Goal: Task Accomplishment & Management: Manage account settings

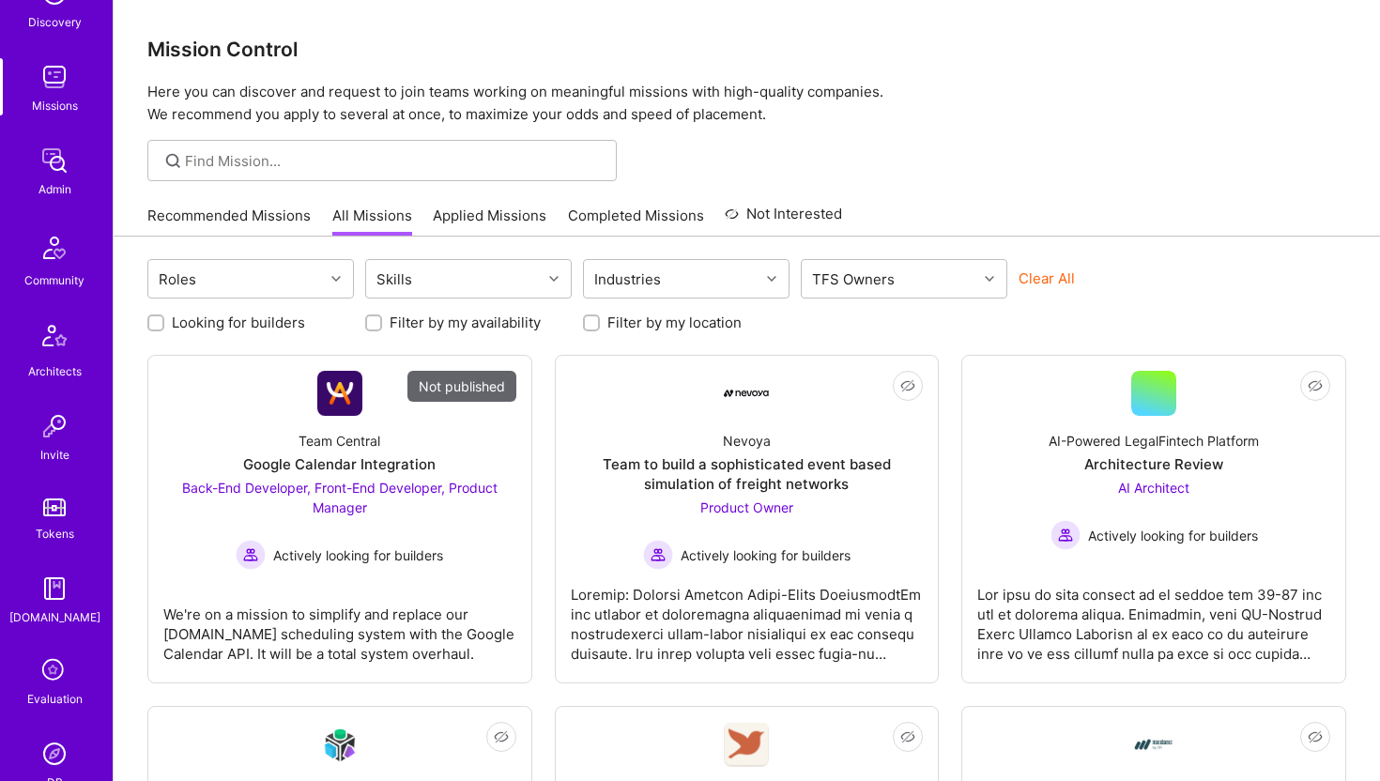
scroll to position [417, 0]
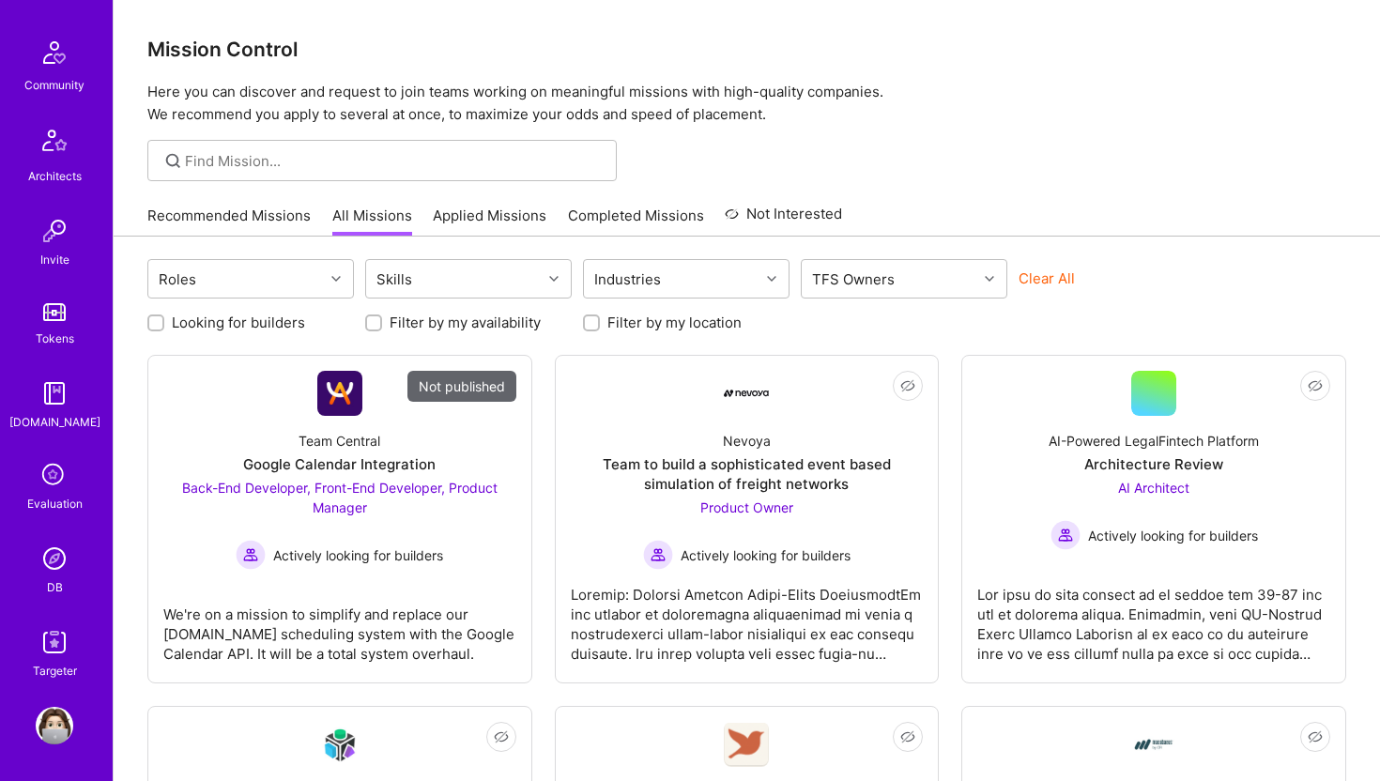
click at [49, 554] on img at bounding box center [55, 559] width 38 height 38
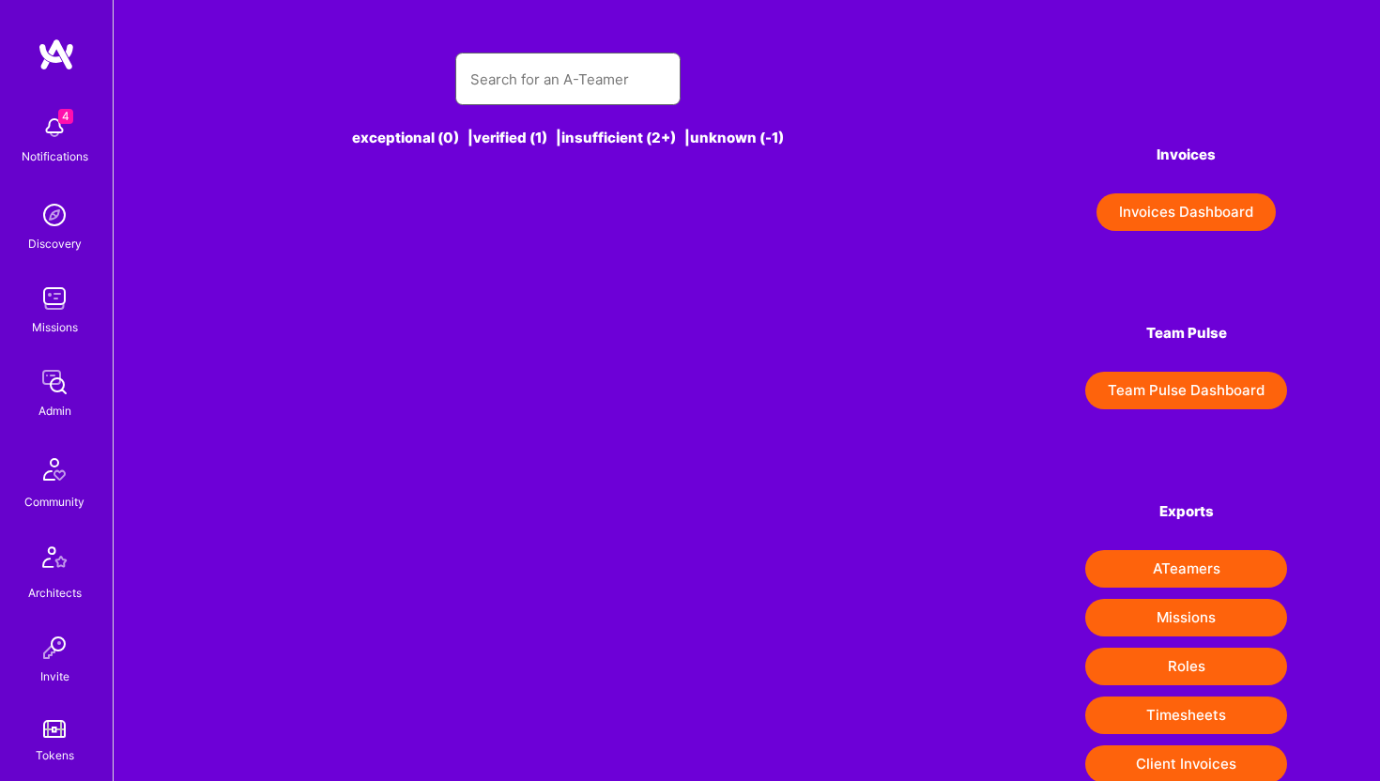
click at [522, 71] on input "text" at bounding box center [567, 79] width 195 height 48
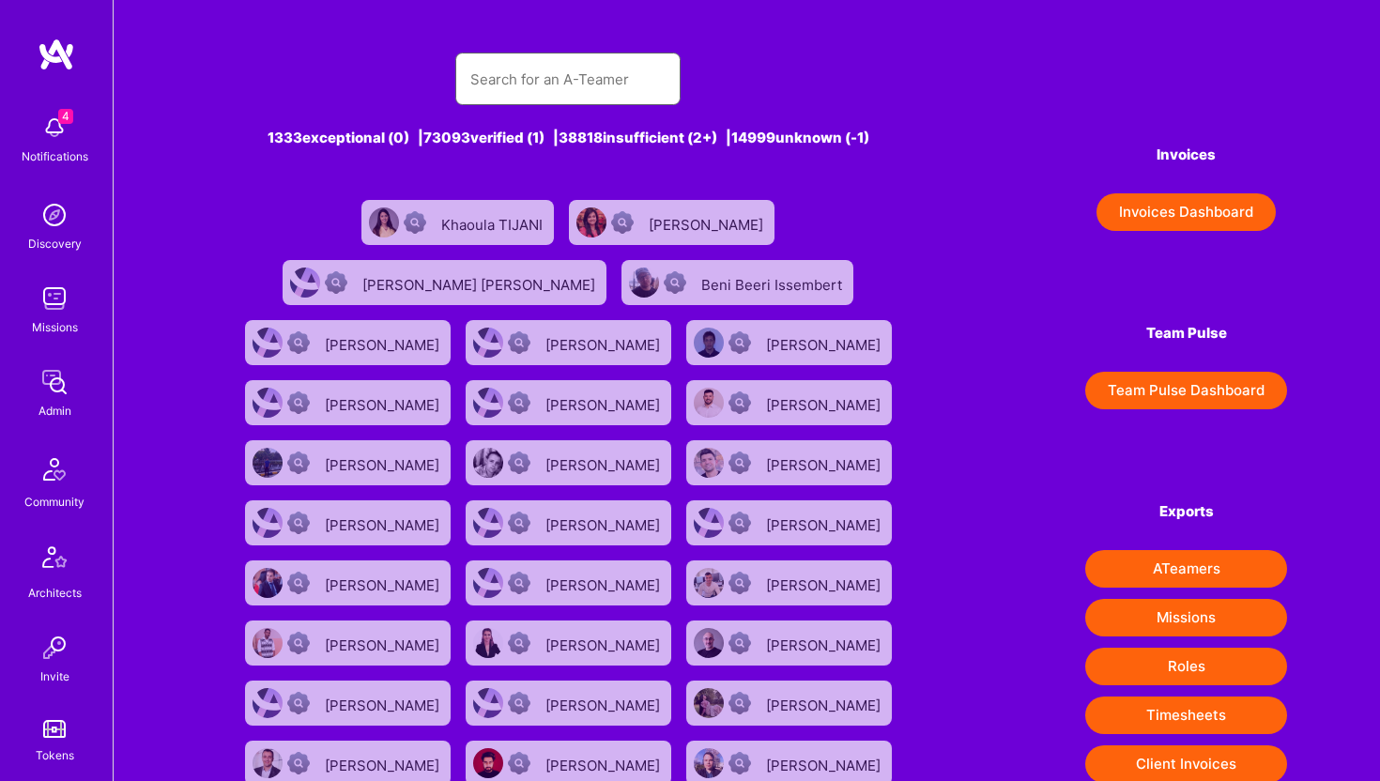
paste input "tijani.khaoula@gmail.com"
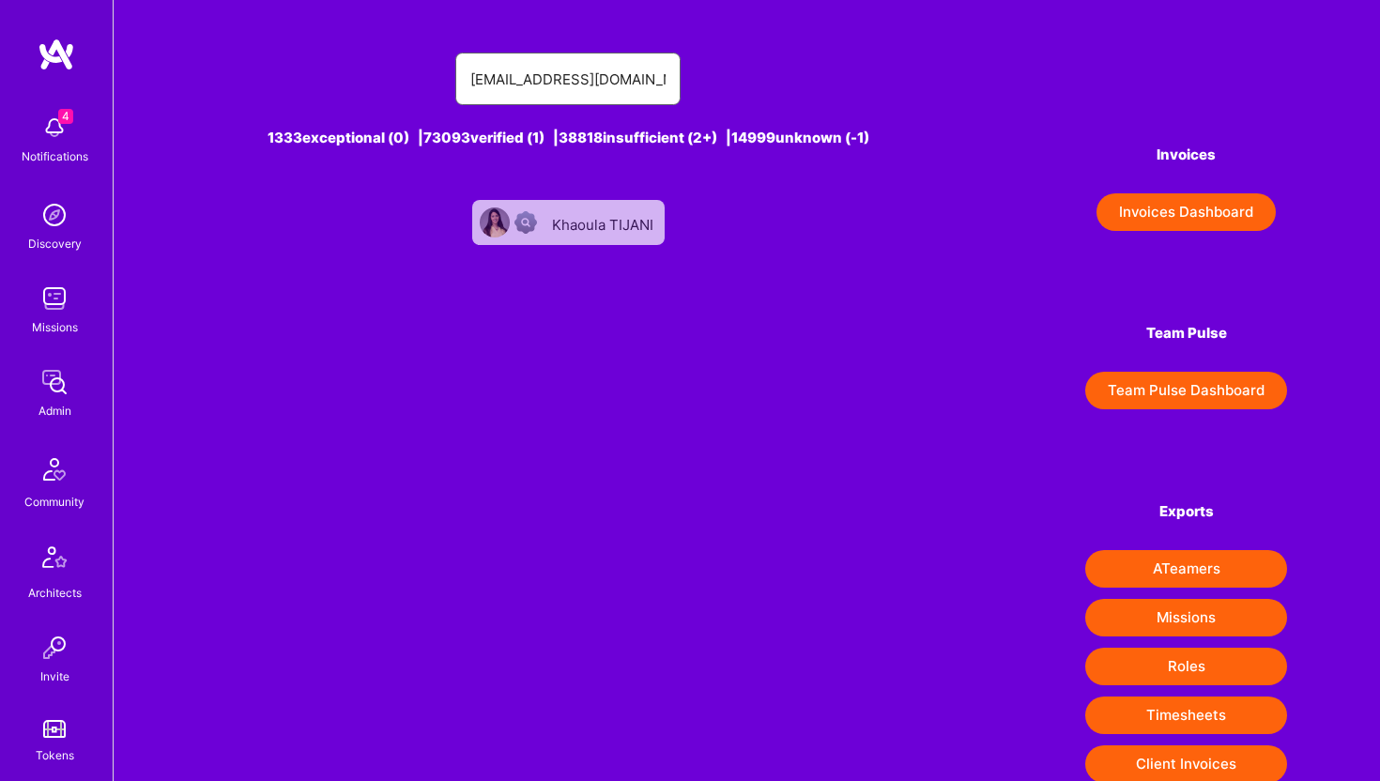
type input "tijani.khaoula@gmail.com"
click at [618, 229] on div "Khaoula TIJANI" at bounding box center [604, 222] width 105 height 24
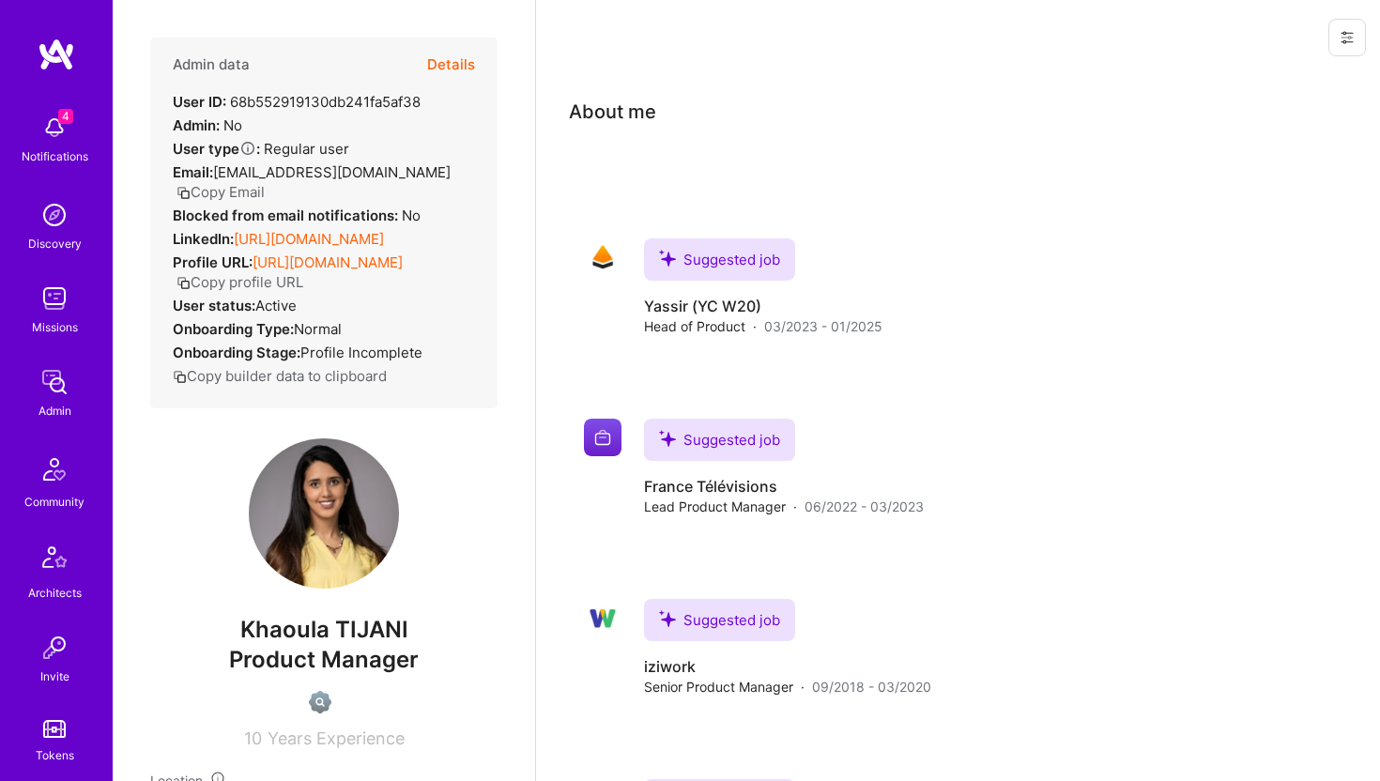
click at [1365, 33] on button at bounding box center [1347, 38] width 38 height 38
click at [1291, 169] on button "Delete User" at bounding box center [1279, 176] width 174 height 48
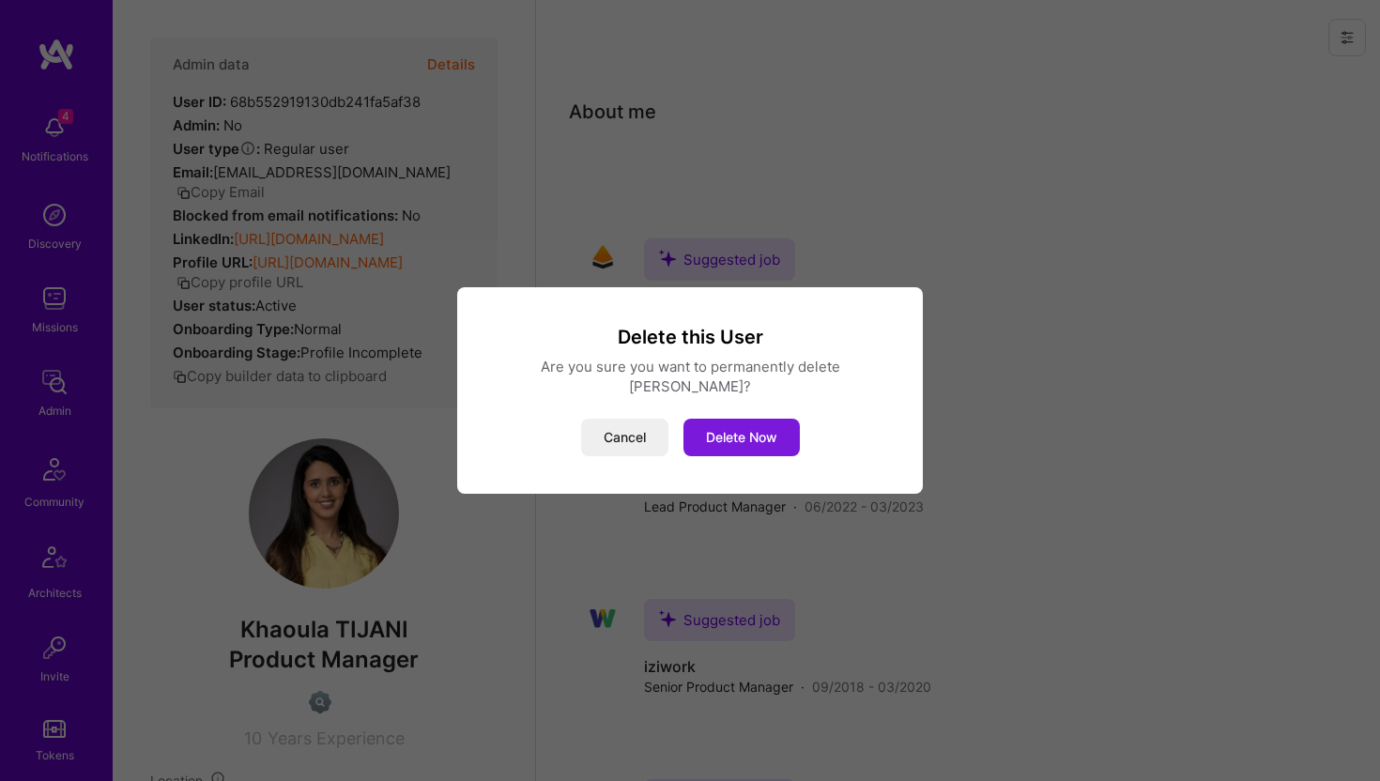
click at [741, 430] on button "Delete Now" at bounding box center [741, 438] width 116 height 38
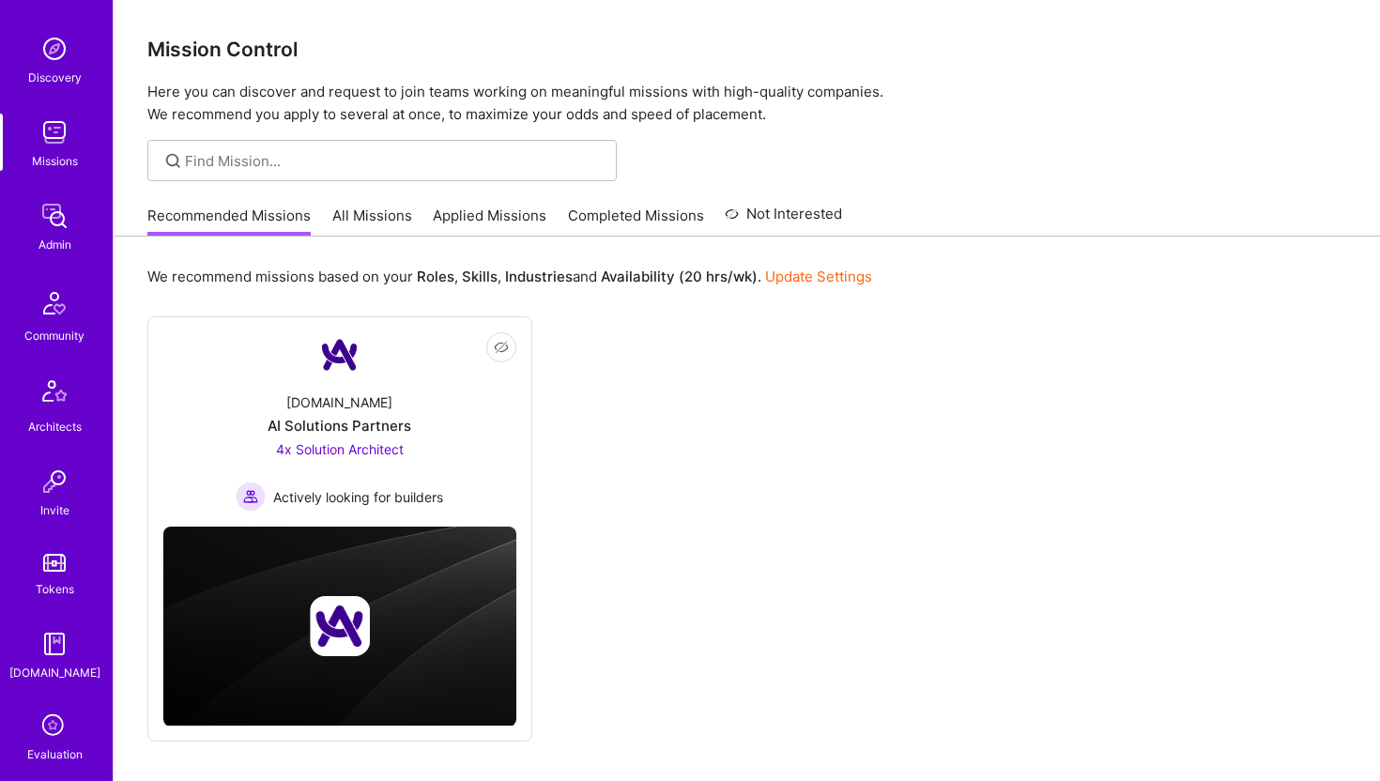
scroll to position [417, 0]
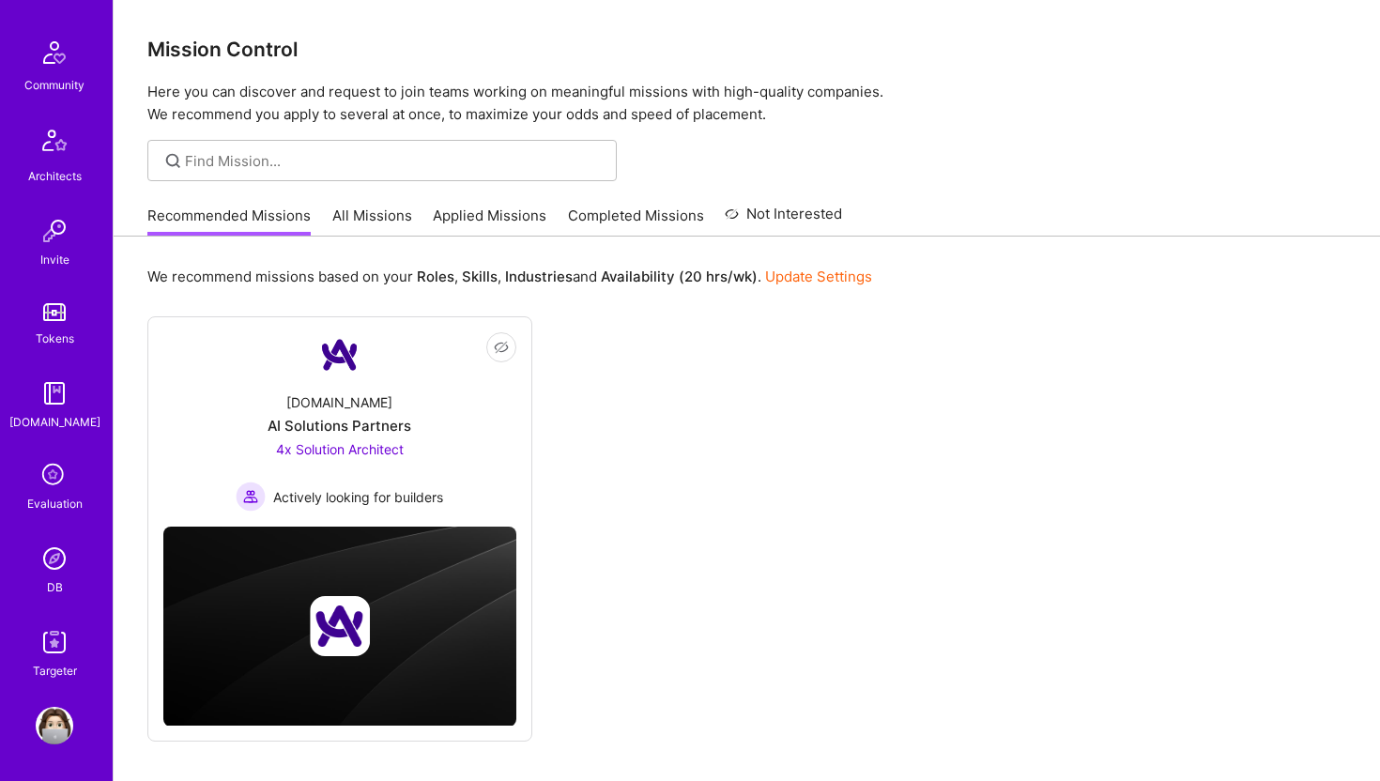
click at [59, 555] on img at bounding box center [55, 559] width 38 height 38
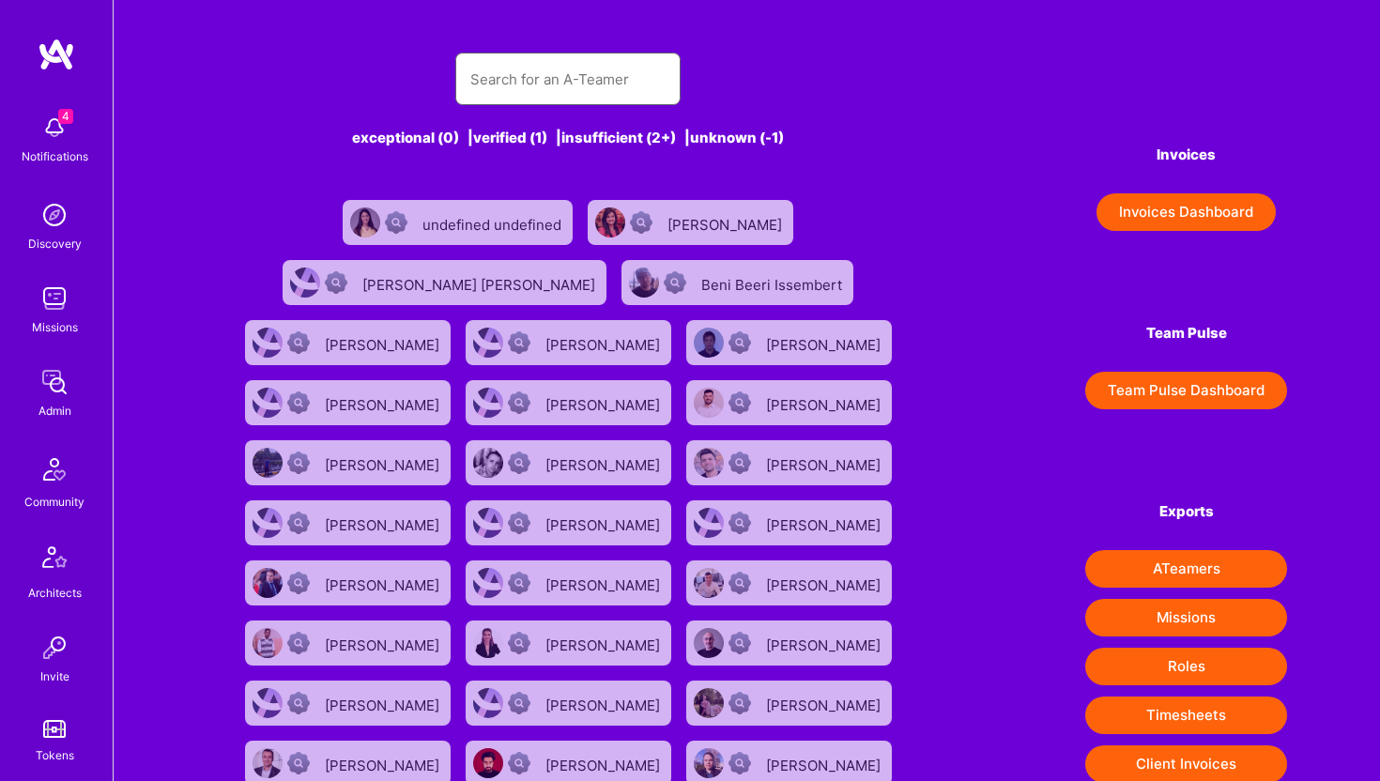
click at [621, 57] on input "text" at bounding box center [567, 79] width 195 height 48
paste input "bogdanovic.mlb@gmail.com"
type input "bogdanovic.mlb@gmail.com"
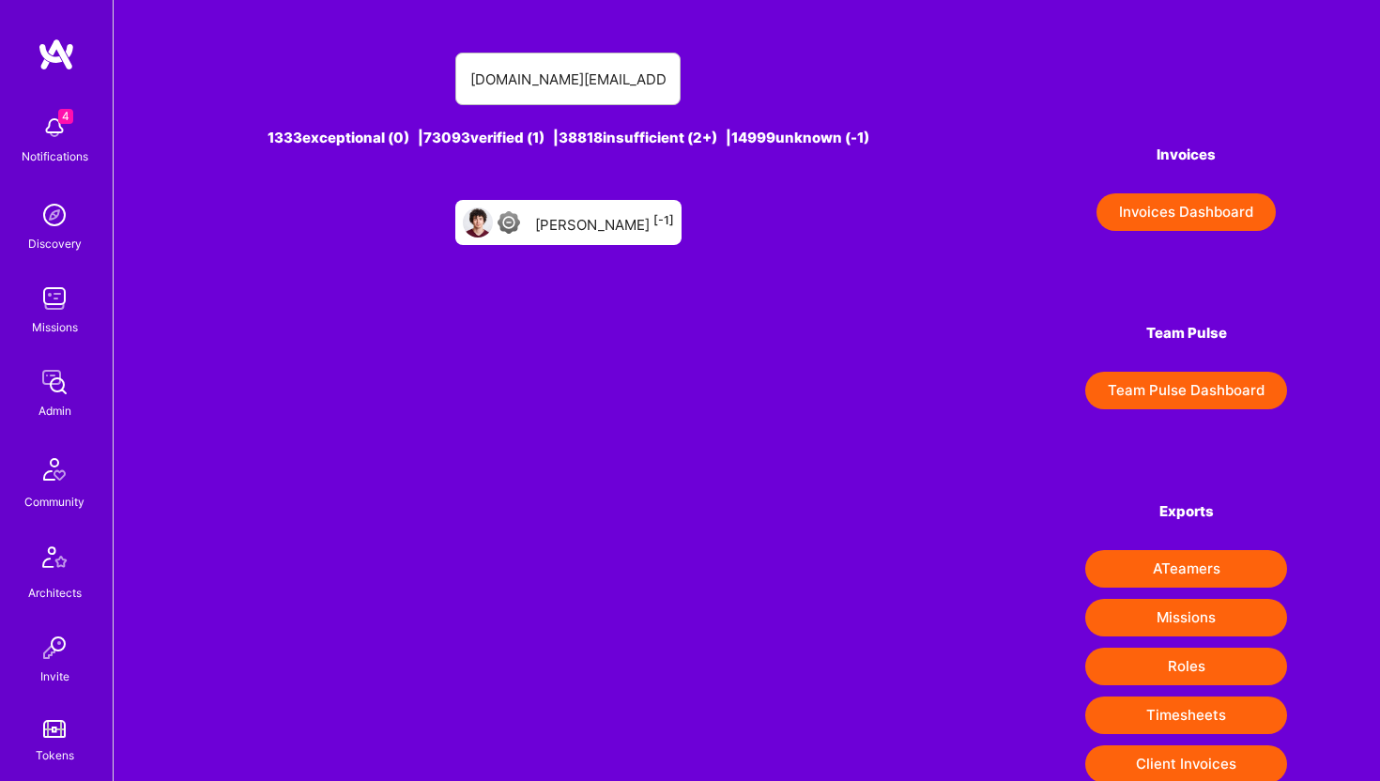
click at [654, 228] on div "Milos Bogdanovic [-1]" at bounding box center [604, 222] width 139 height 24
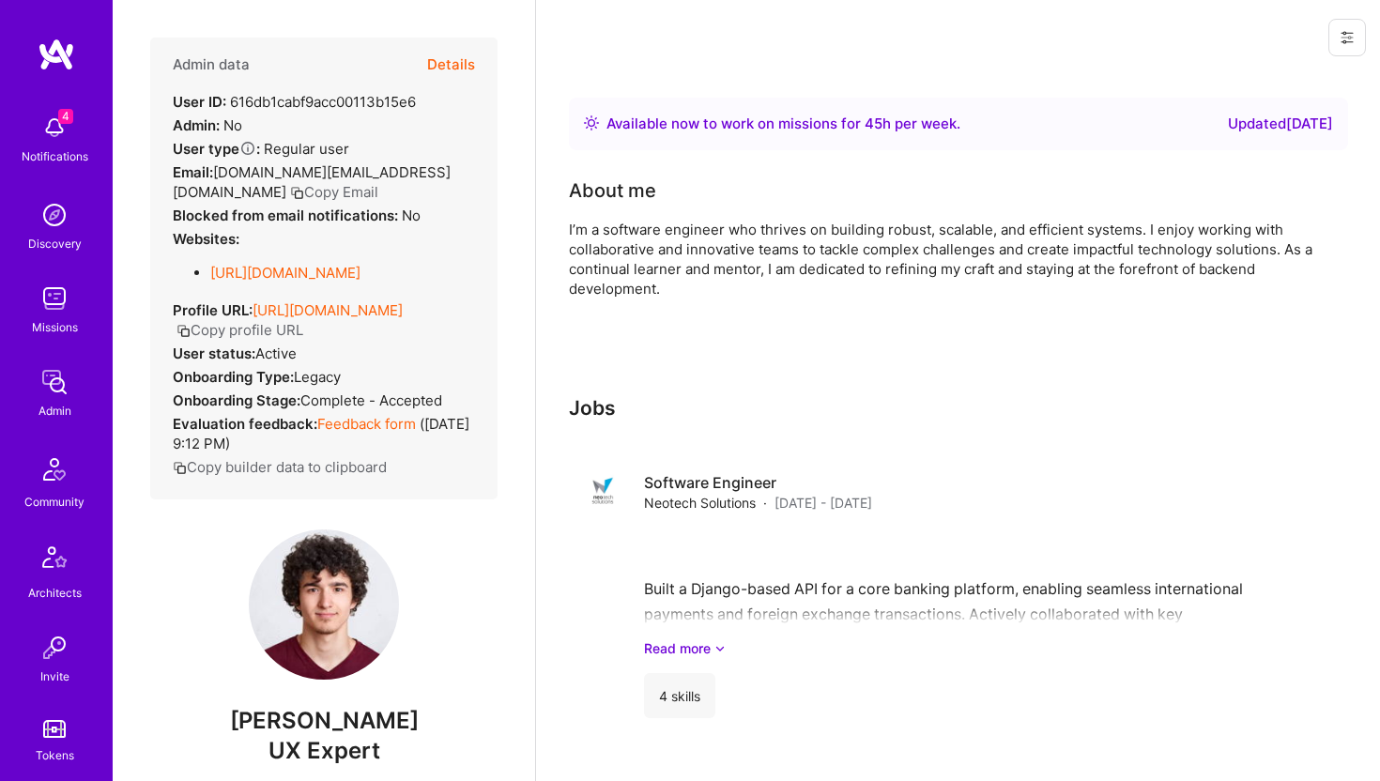
click at [455, 71] on button "Details" at bounding box center [451, 65] width 48 height 54
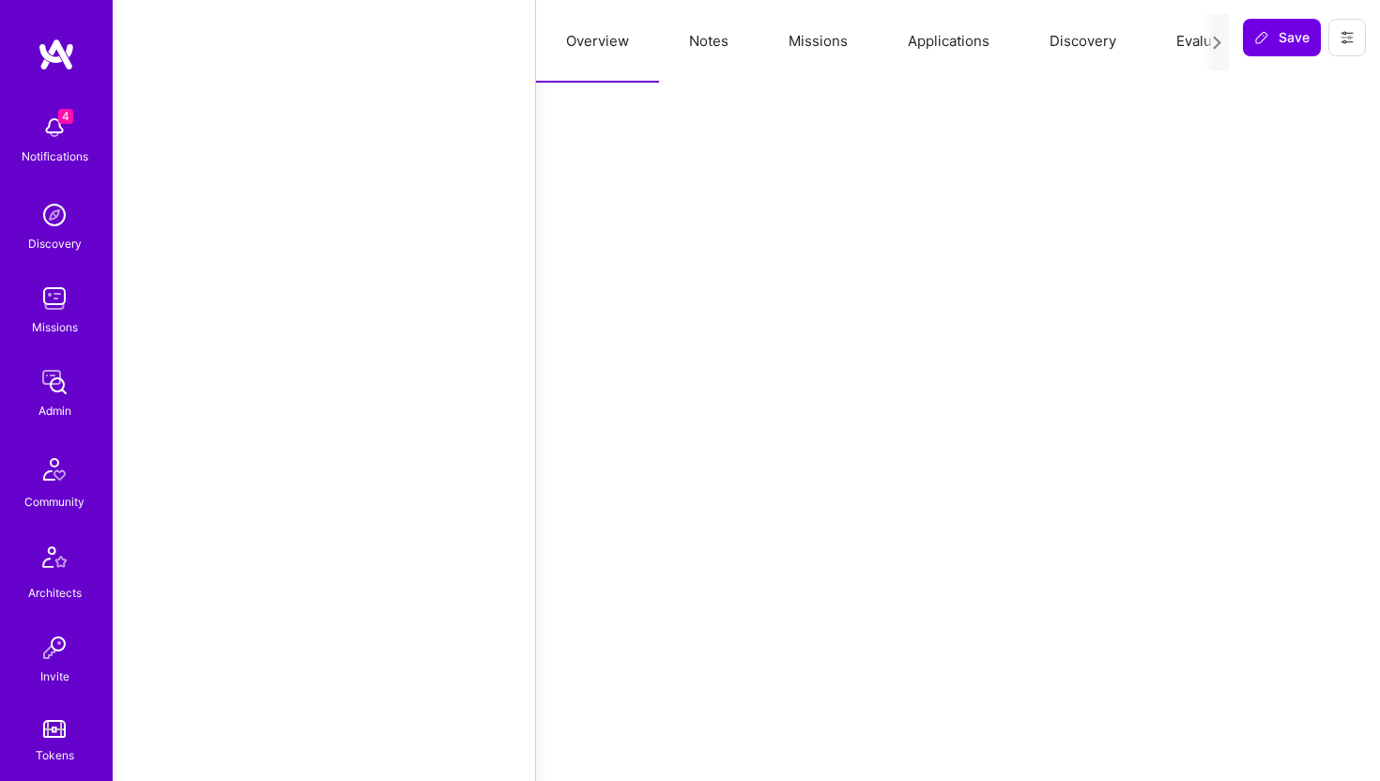
select select "Right Now"
select select "4"
select select "6"
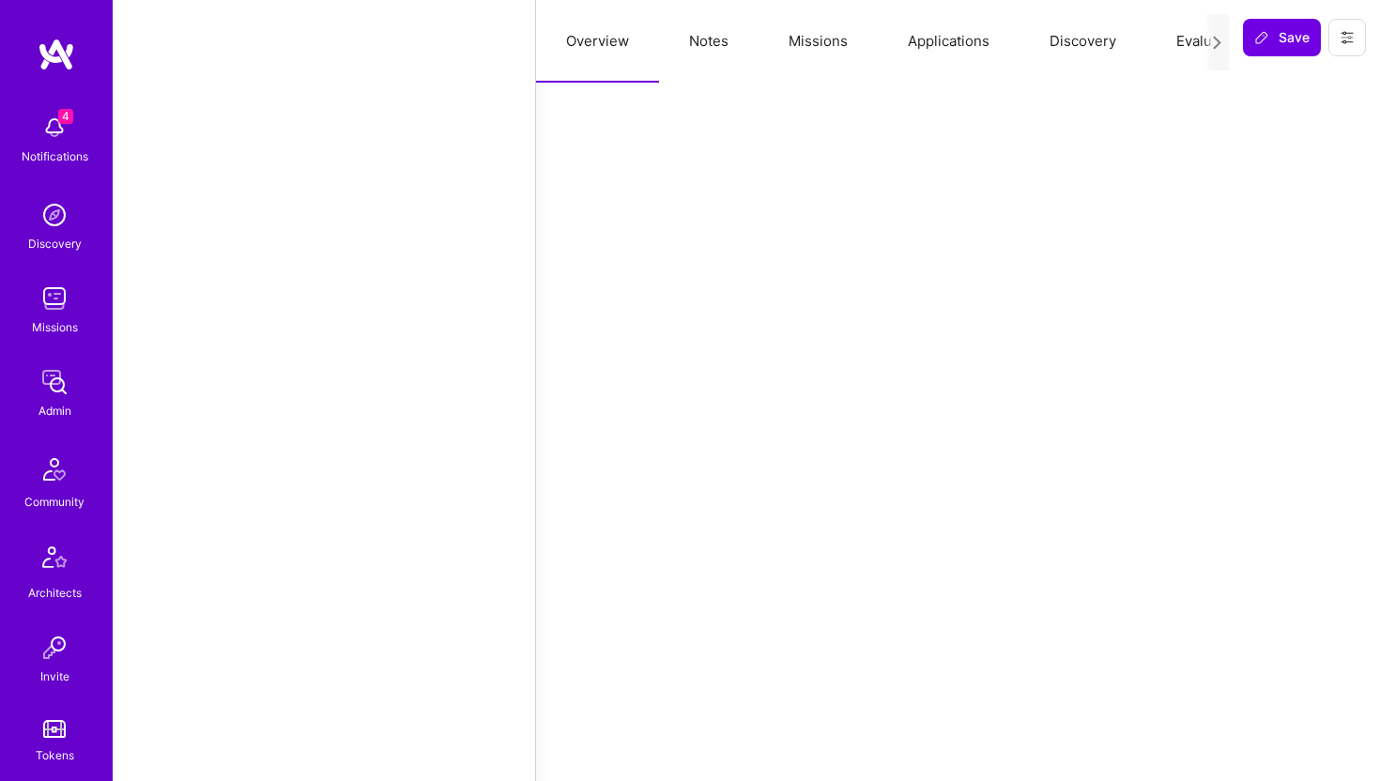
select select "RS"
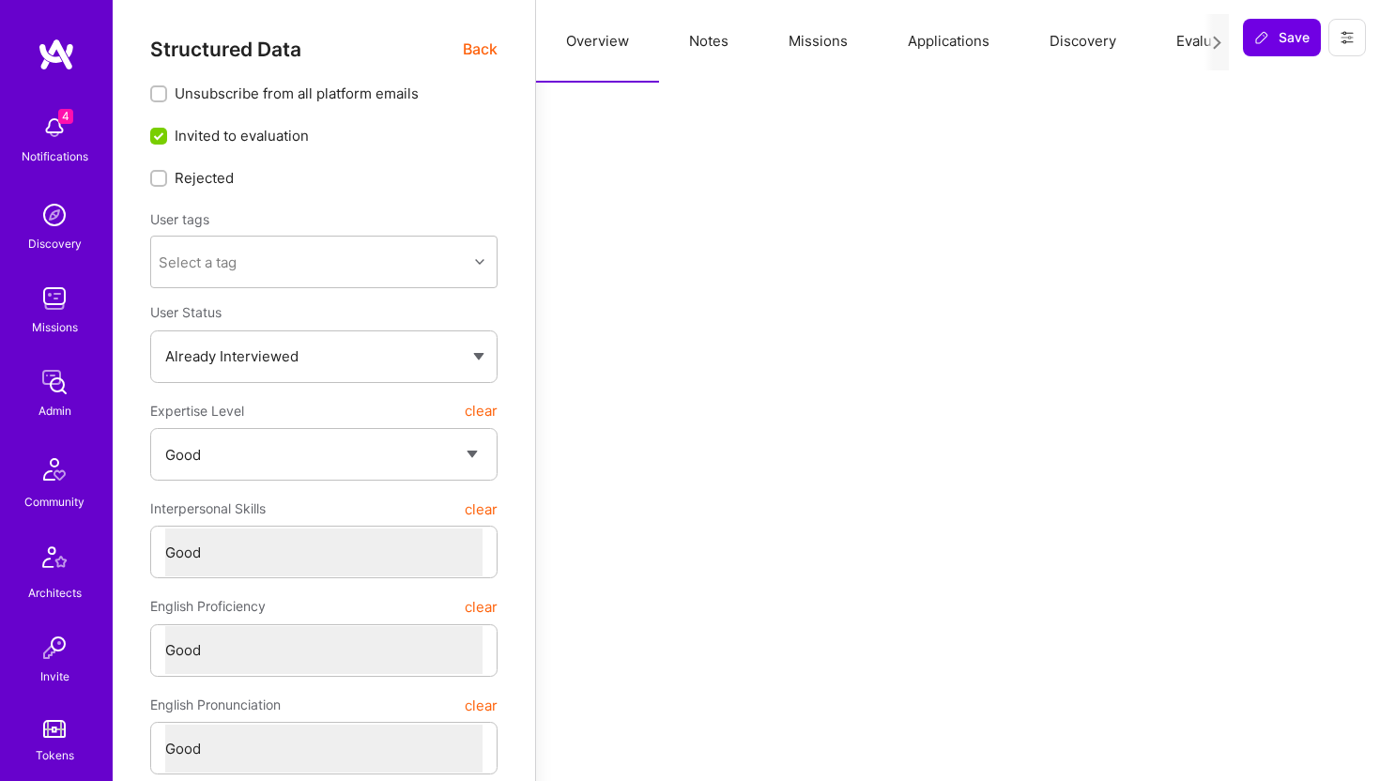
click at [1341, 43] on icon at bounding box center [1346, 37] width 15 height 15
click at [1258, 180] on button "Delete User" at bounding box center [1279, 176] width 174 height 48
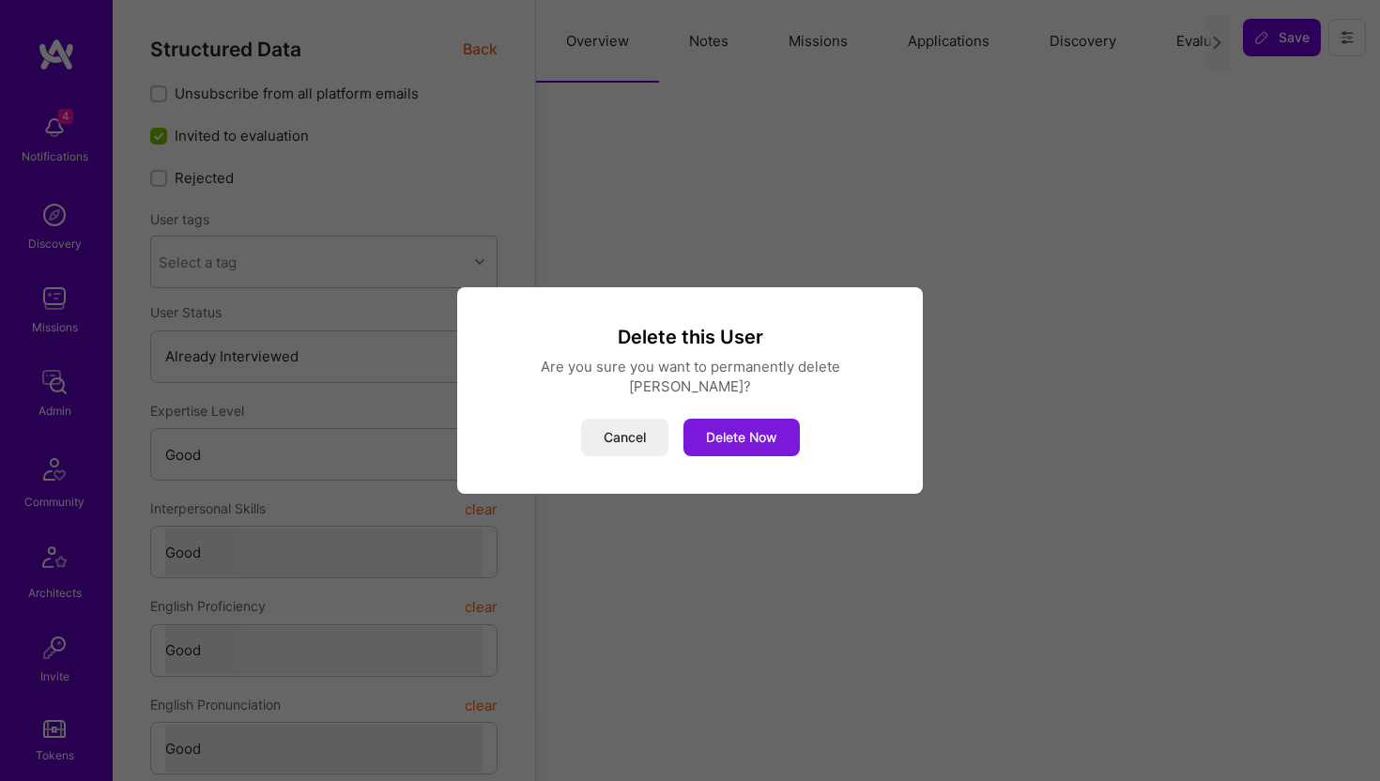
click at [766, 435] on button "Delete Now" at bounding box center [741, 438] width 116 height 38
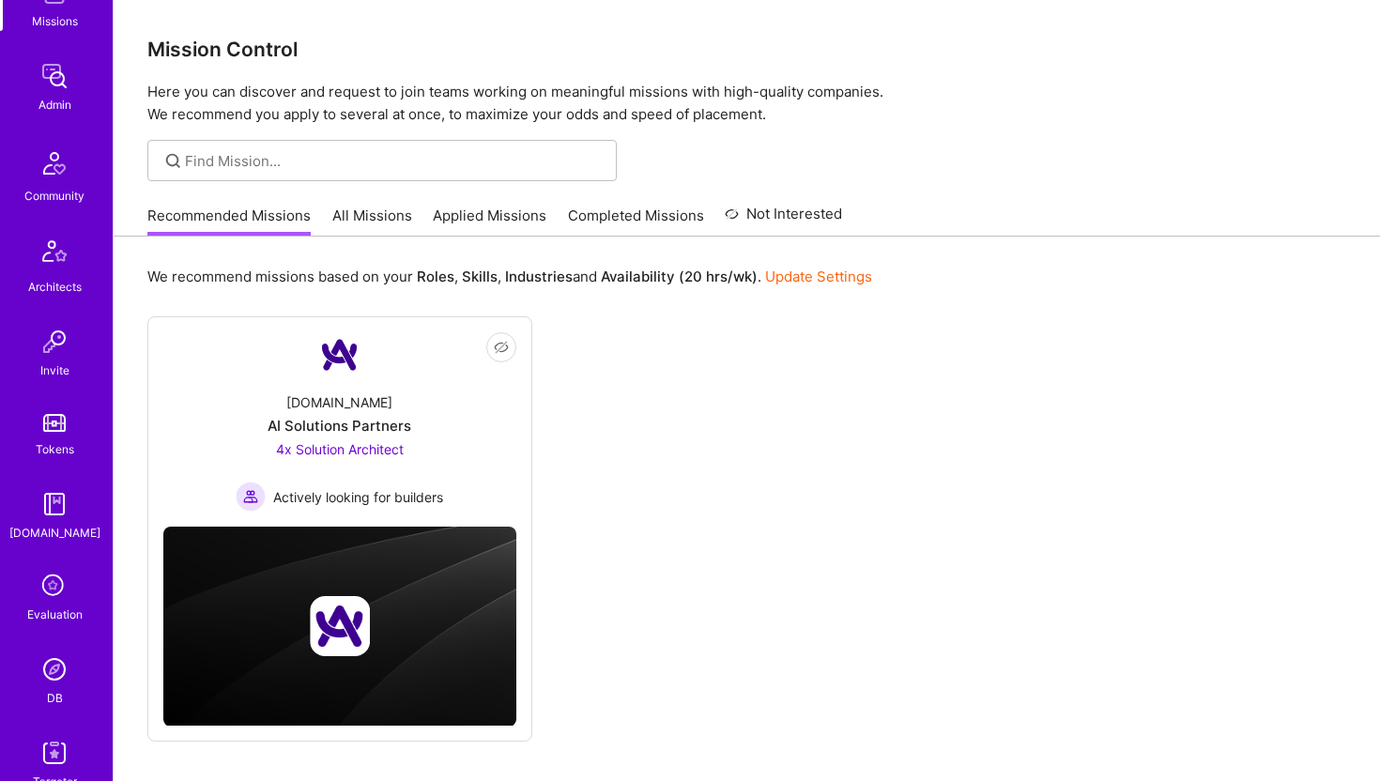
scroll to position [417, 0]
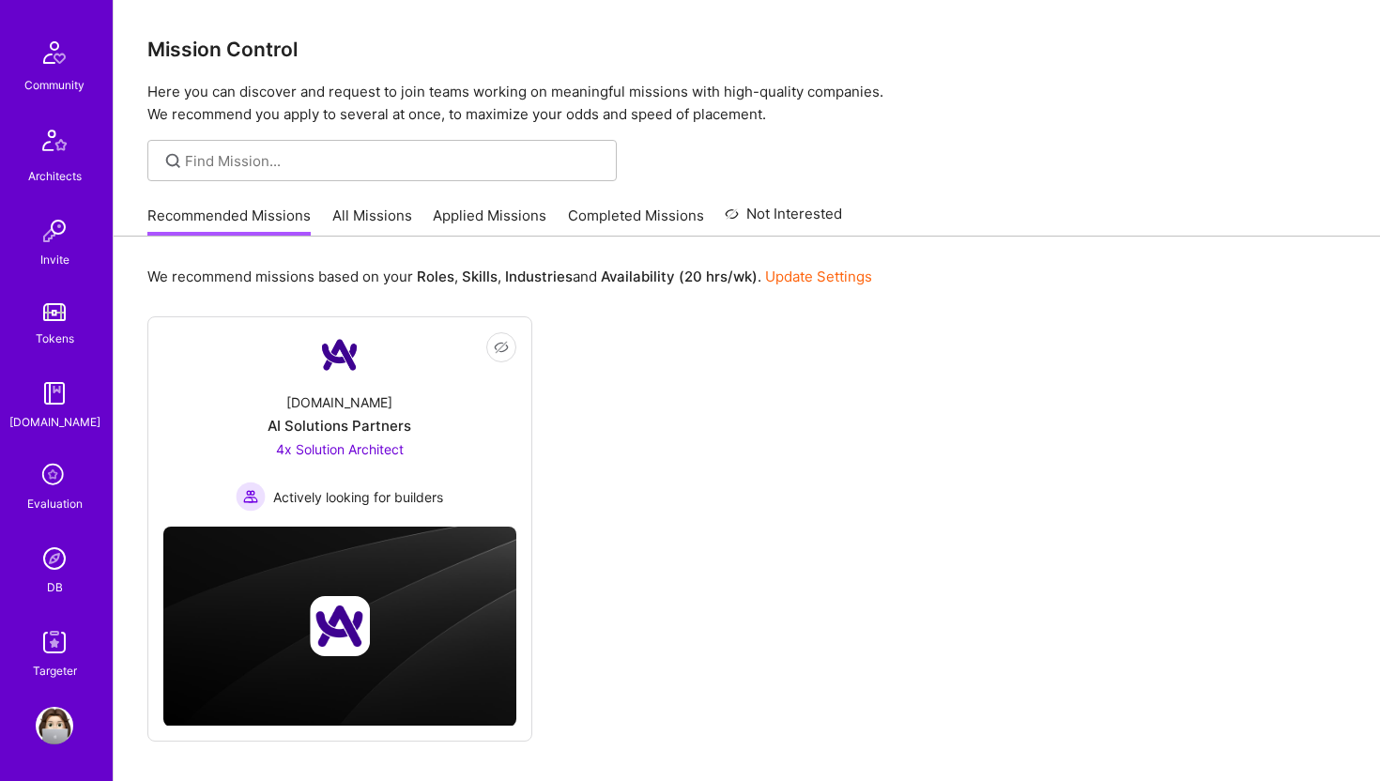
click at [56, 573] on img at bounding box center [55, 559] width 38 height 38
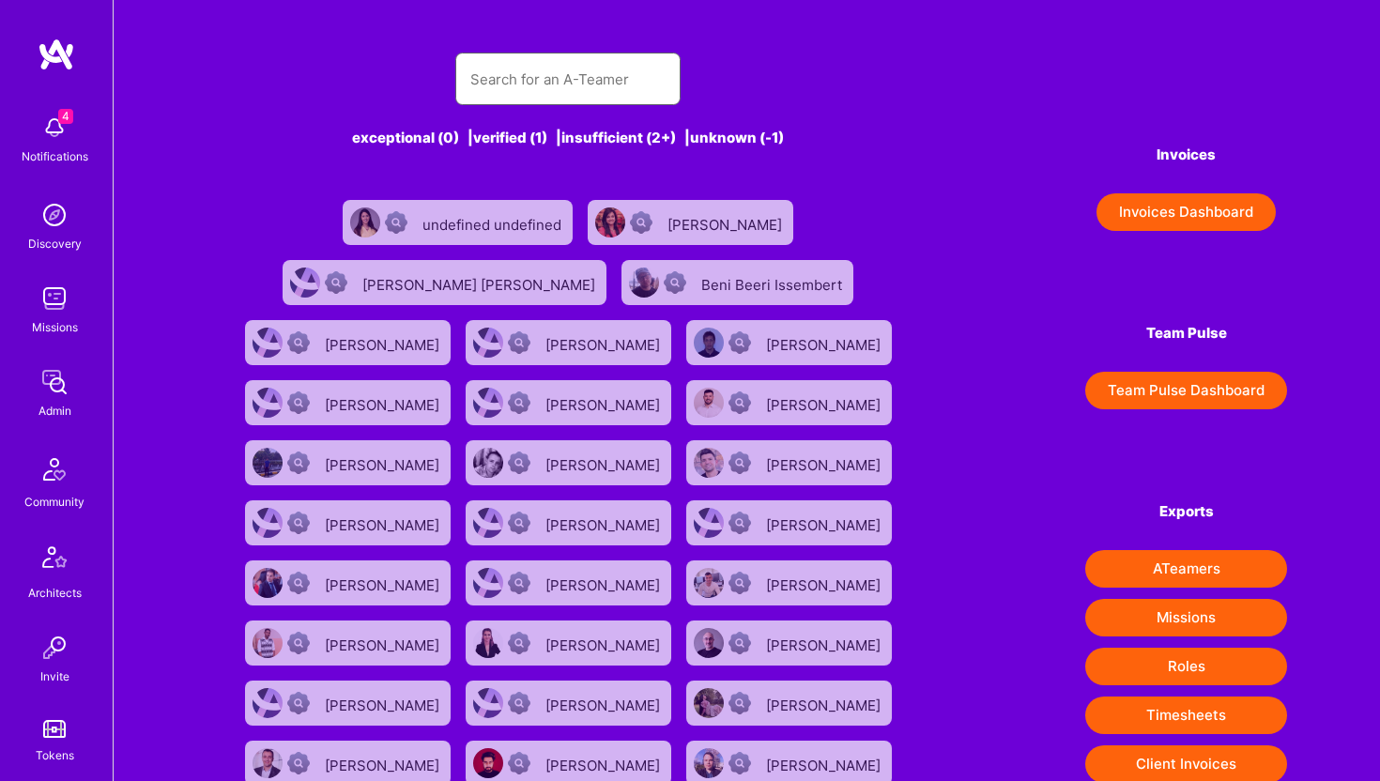
click at [541, 71] on input "text" at bounding box center [567, 79] width 195 height 48
paste input "[EMAIL_ADDRESS][DOMAIN_NAME]"
type input "[EMAIL_ADDRESS][DOMAIN_NAME]"
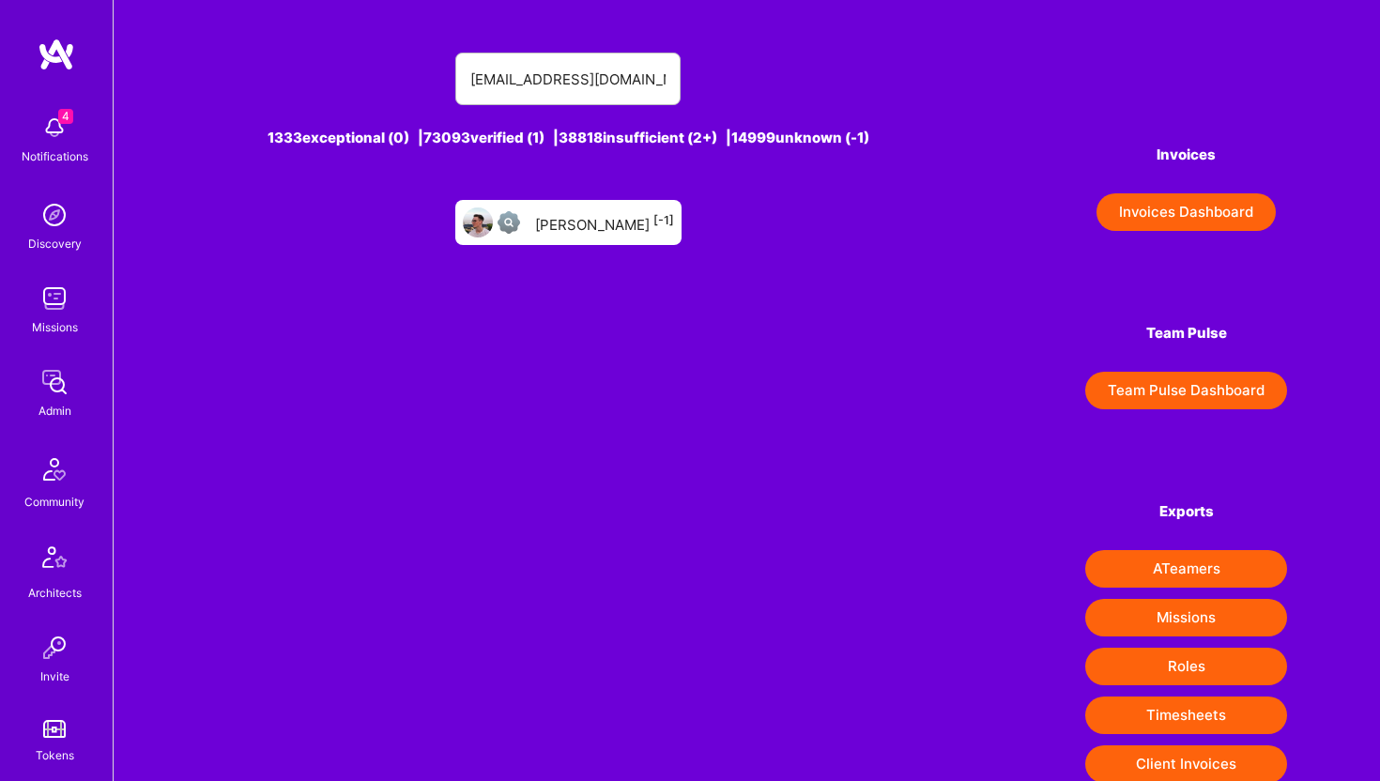
click at [572, 219] on div "Benas Nekrosius [-1]" at bounding box center [604, 222] width 139 height 24
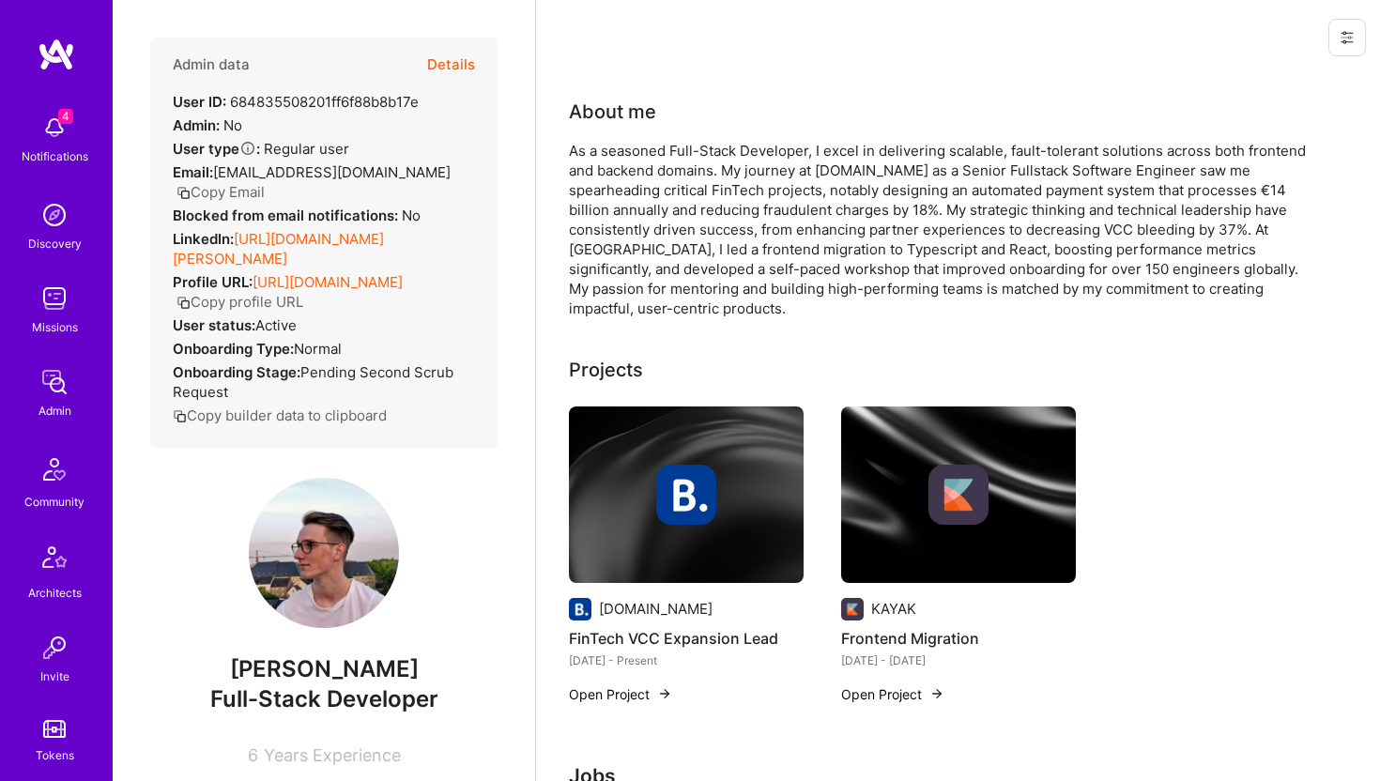
click at [458, 61] on button "Details" at bounding box center [451, 65] width 48 height 54
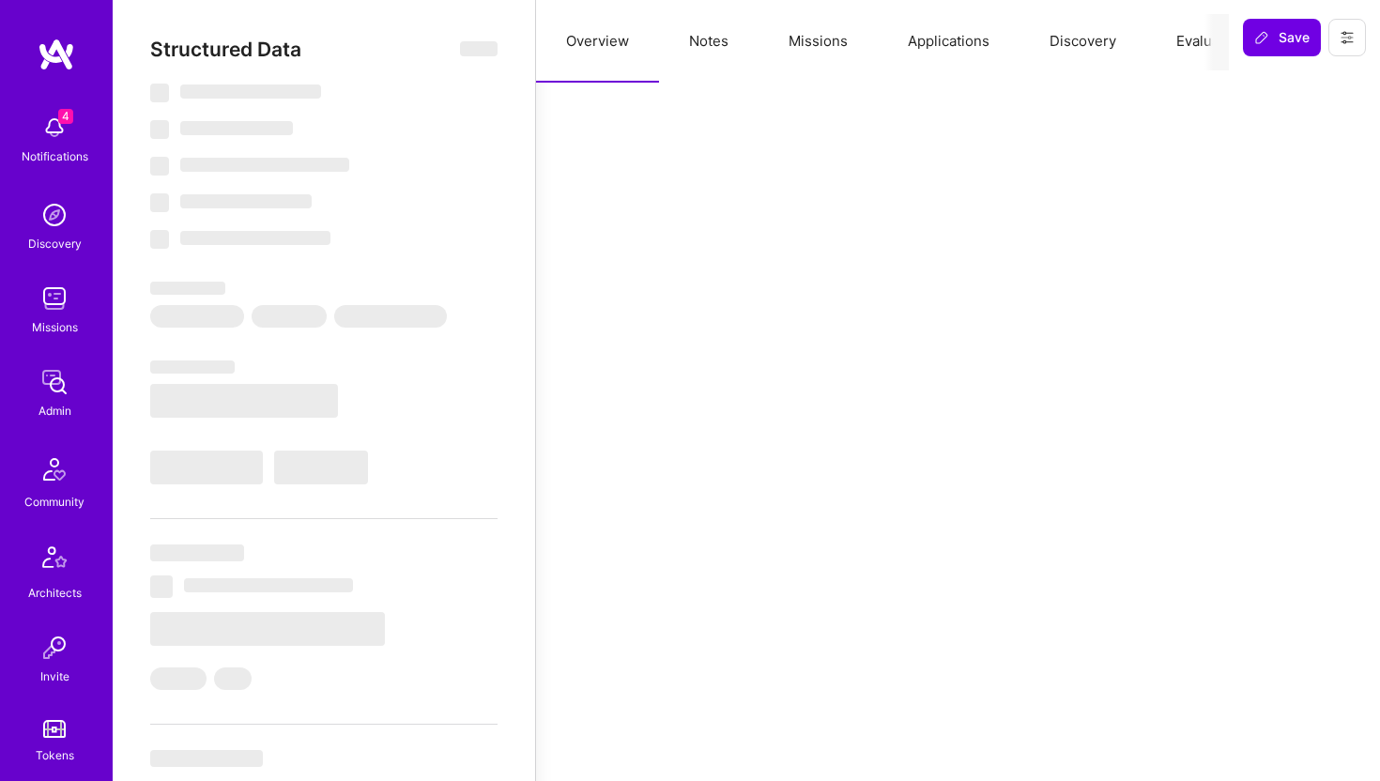
select select "Unknown"
select select "NL"
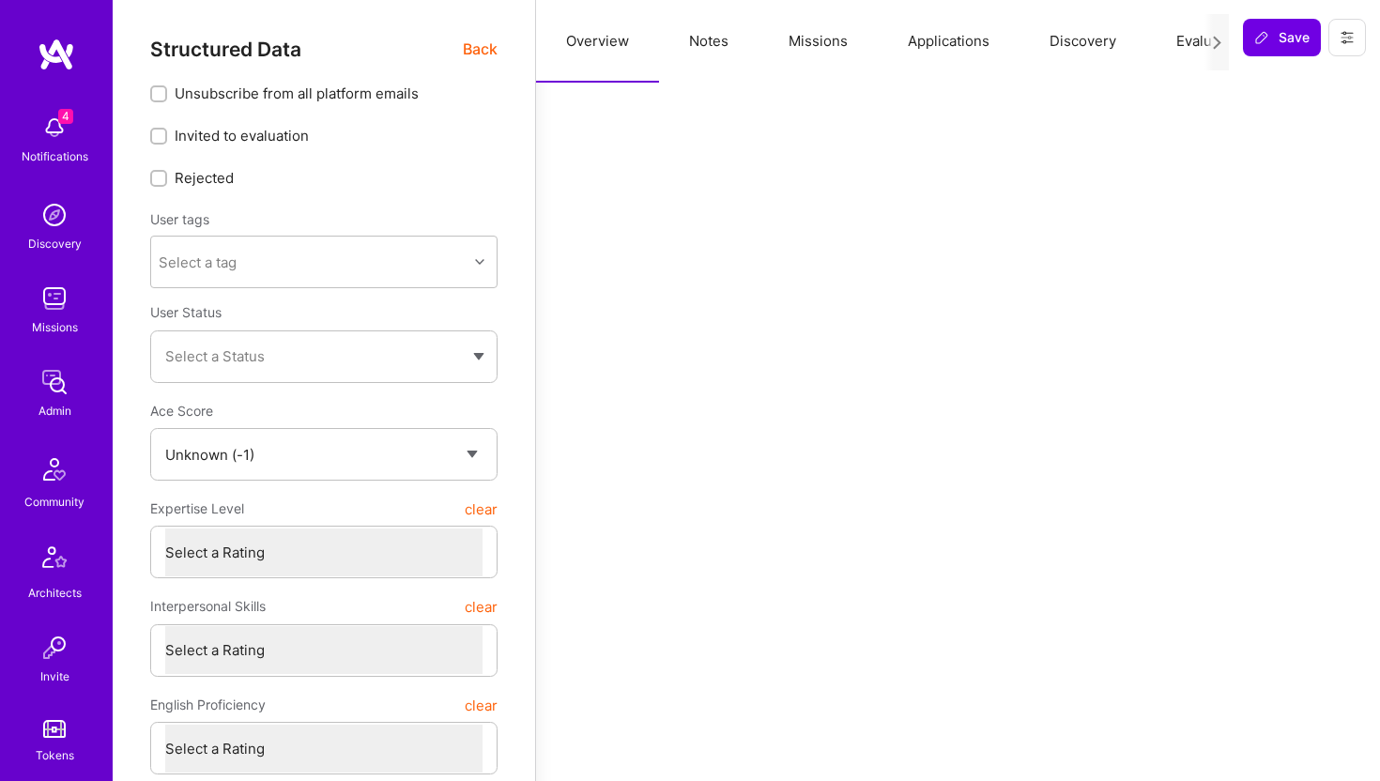
click at [1349, 40] on icon at bounding box center [1346, 37] width 15 height 15
click at [1253, 176] on button "Delete User" at bounding box center [1267, 176] width 198 height 48
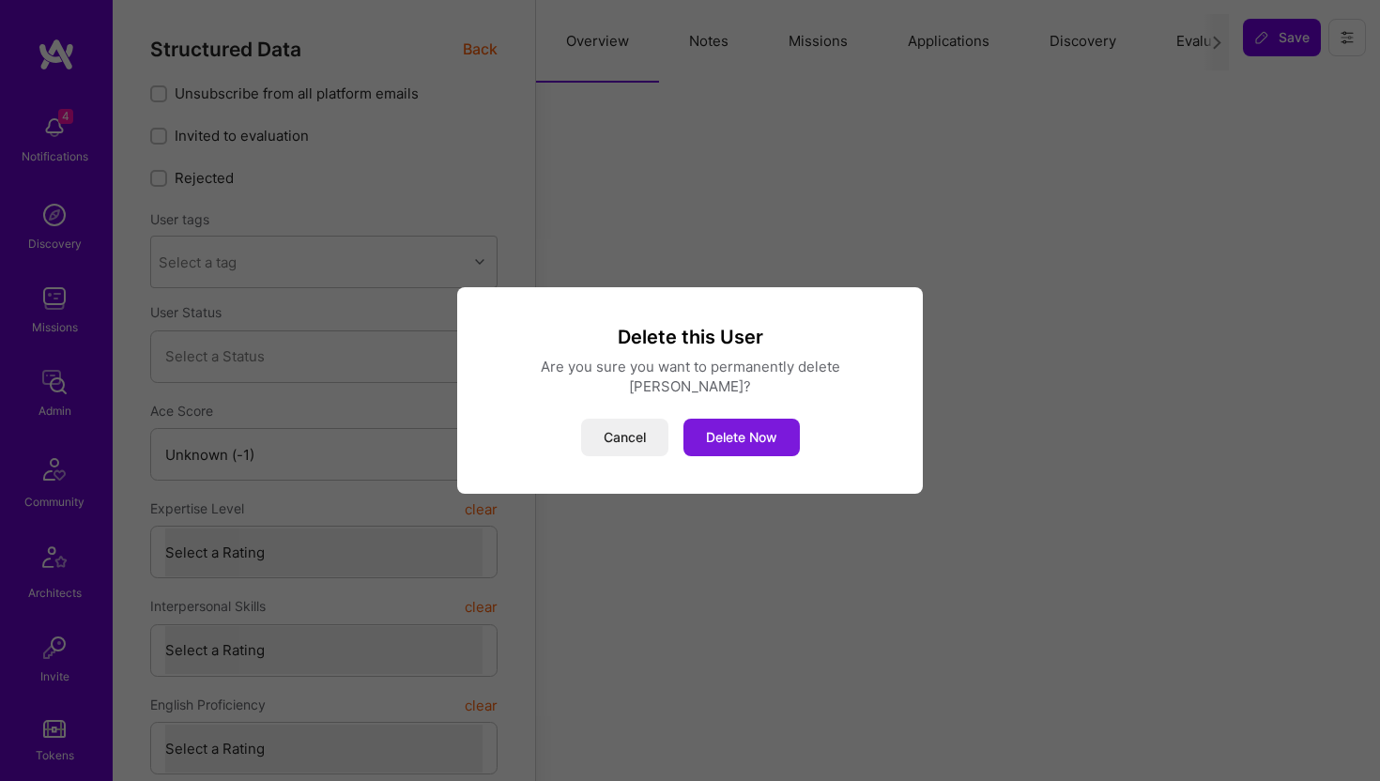
click at [706, 439] on button "Delete Now" at bounding box center [741, 438] width 116 height 38
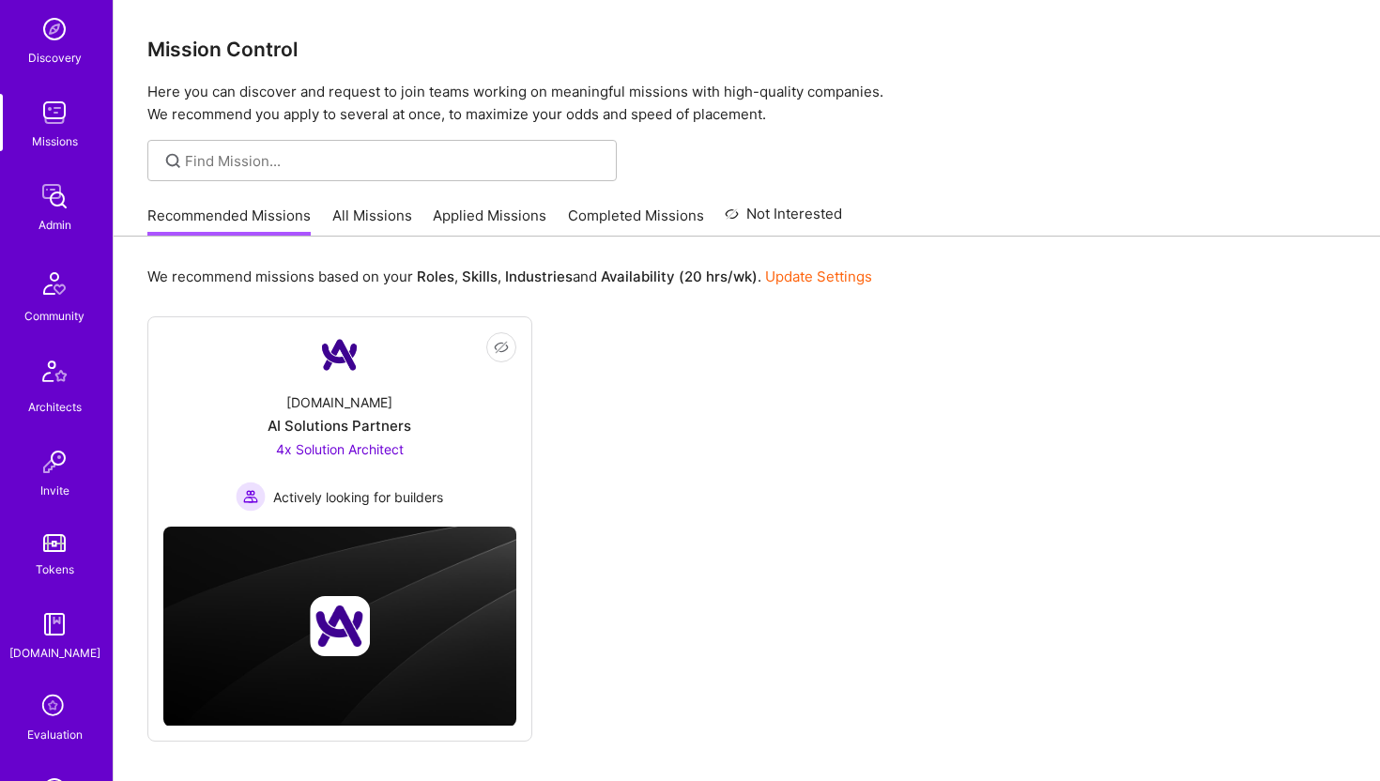
scroll to position [417, 0]
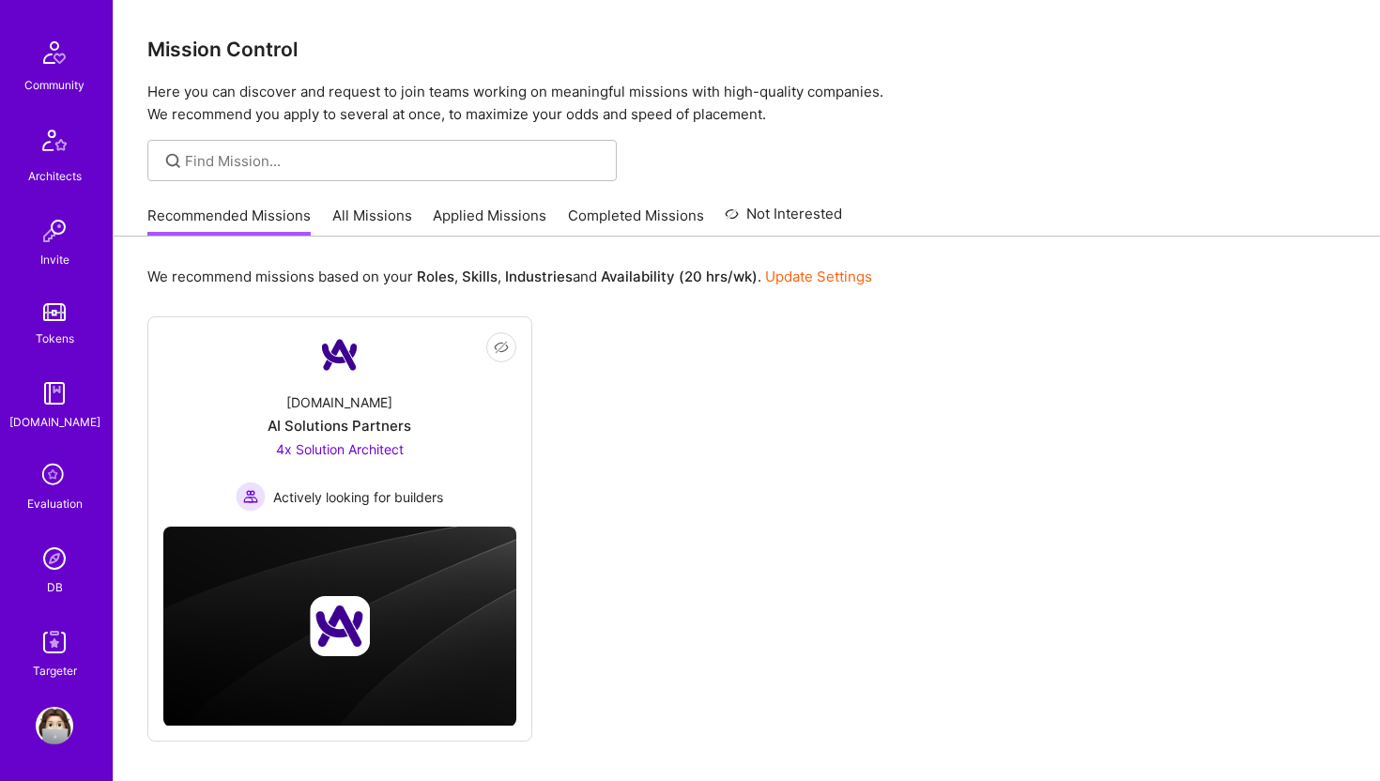
click at [50, 573] on img at bounding box center [55, 559] width 38 height 38
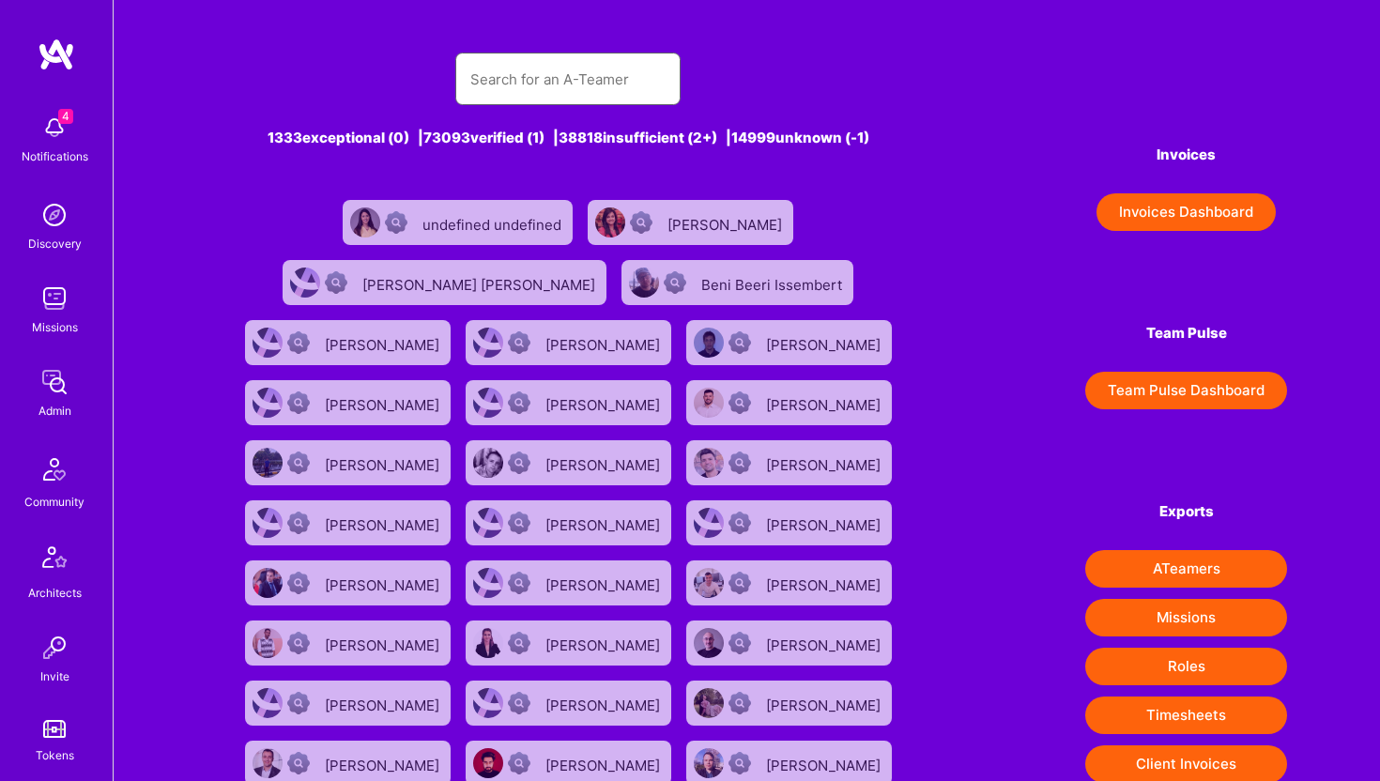
click at [526, 96] on input "text" at bounding box center [567, 79] width 195 height 48
paste input "hanylmz@windowslive.com"
type input "hanylmz@windowslive.com"
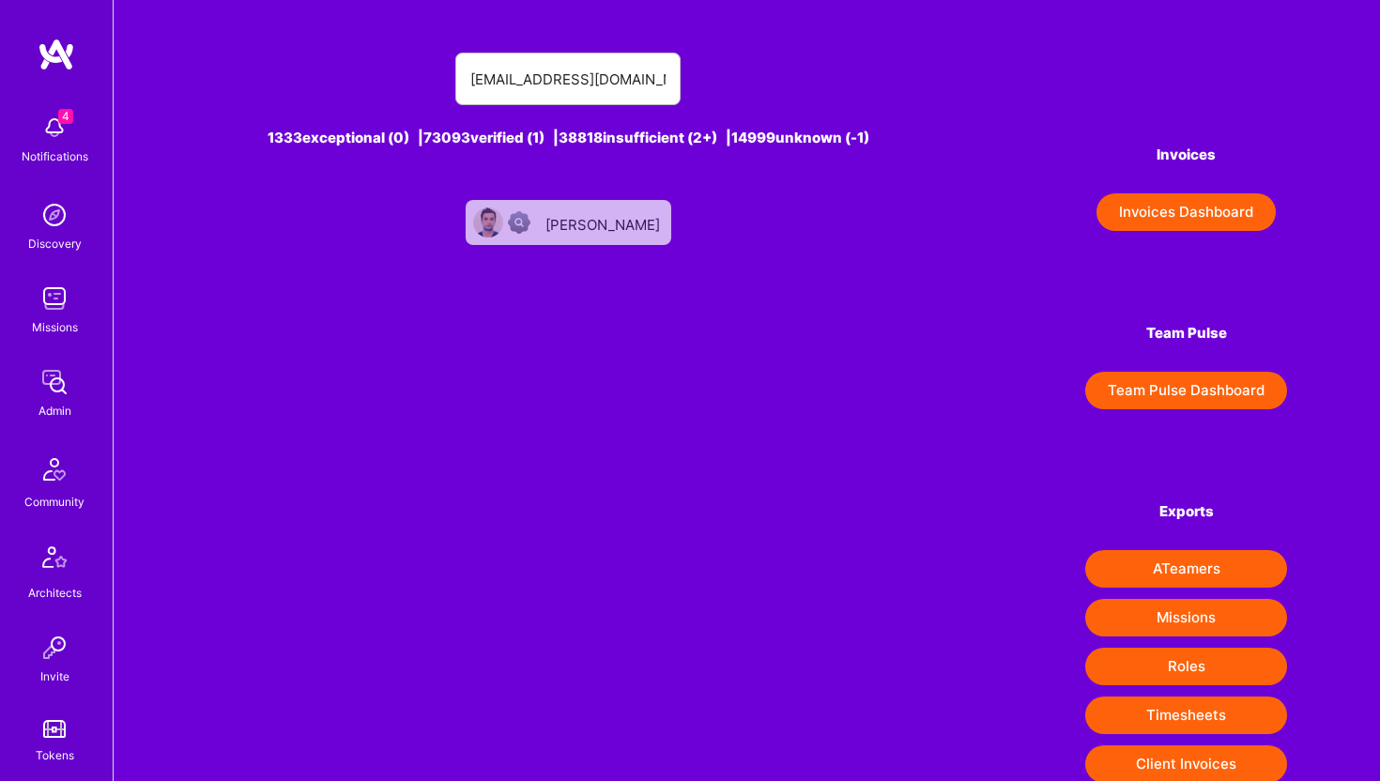
click at [567, 221] on div "CengizHan YILMAZ" at bounding box center [604, 222] width 118 height 24
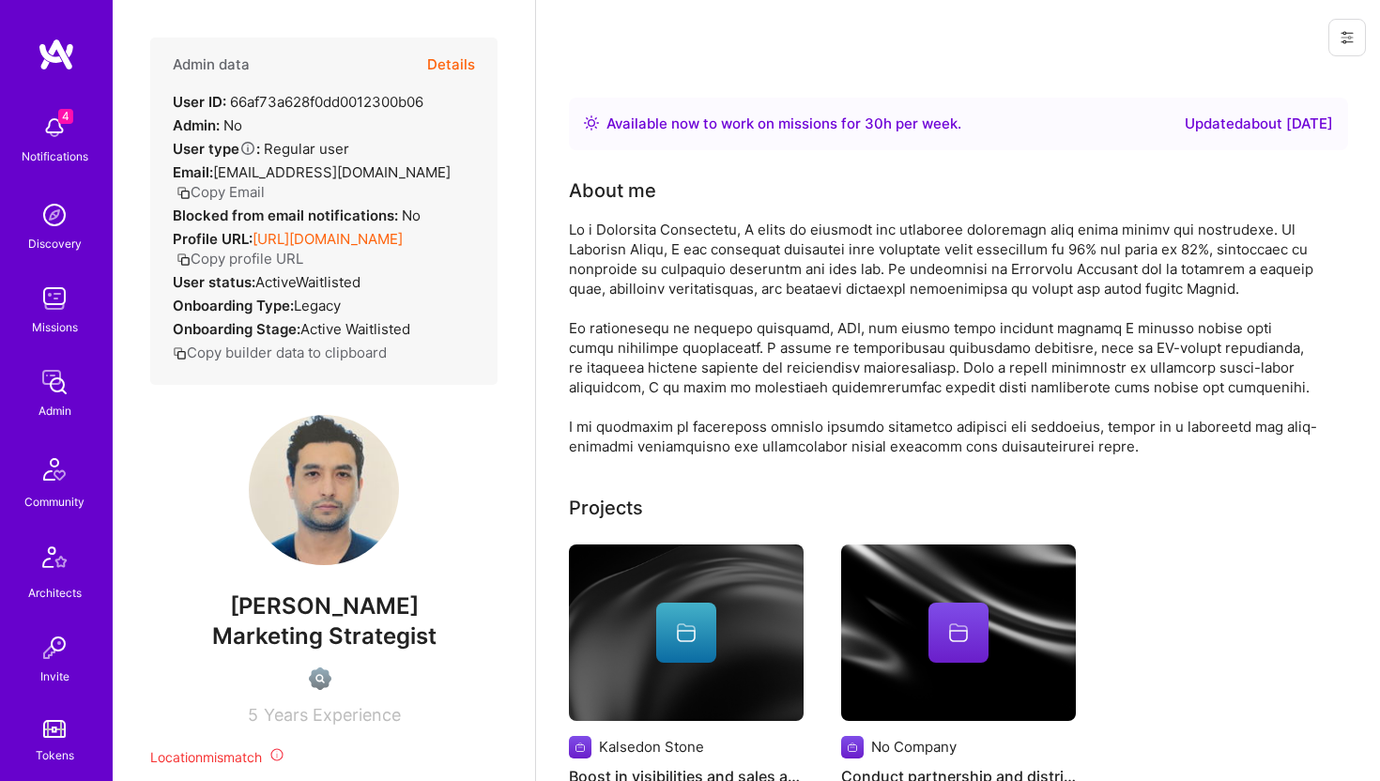
click at [470, 63] on button "Details" at bounding box center [451, 65] width 48 height 54
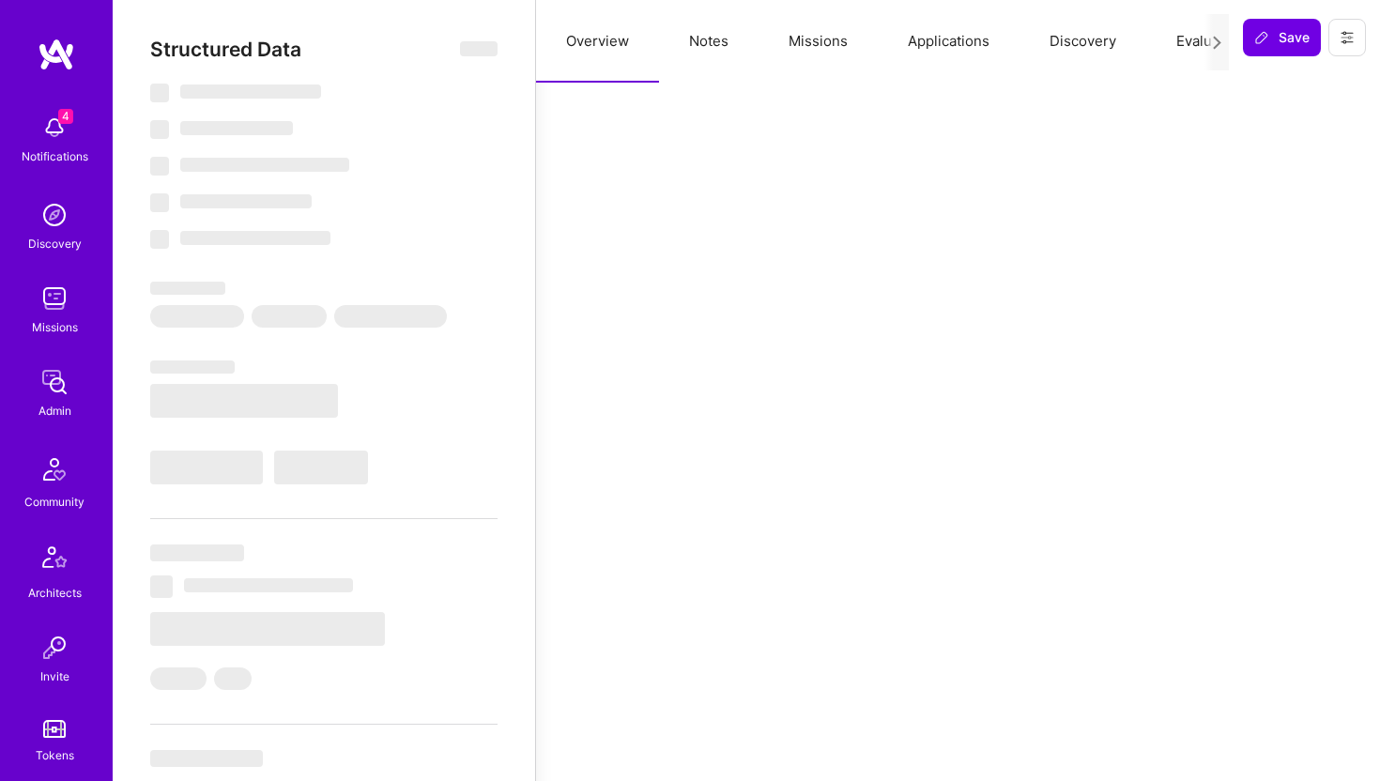
select select "Right Now"
select select "TR"
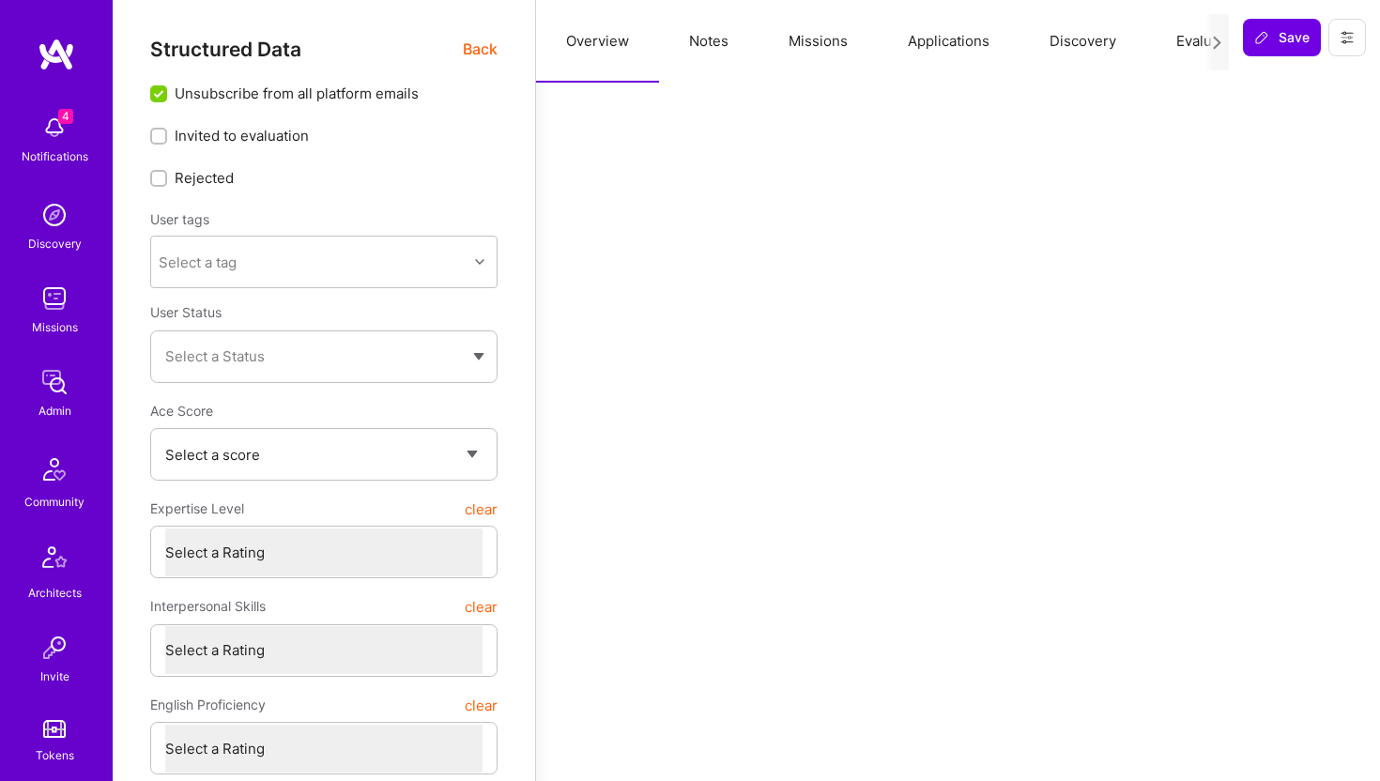
click at [1351, 34] on icon at bounding box center [1346, 37] width 15 height 15
click at [1252, 179] on button "Delete User" at bounding box center [1279, 176] width 174 height 48
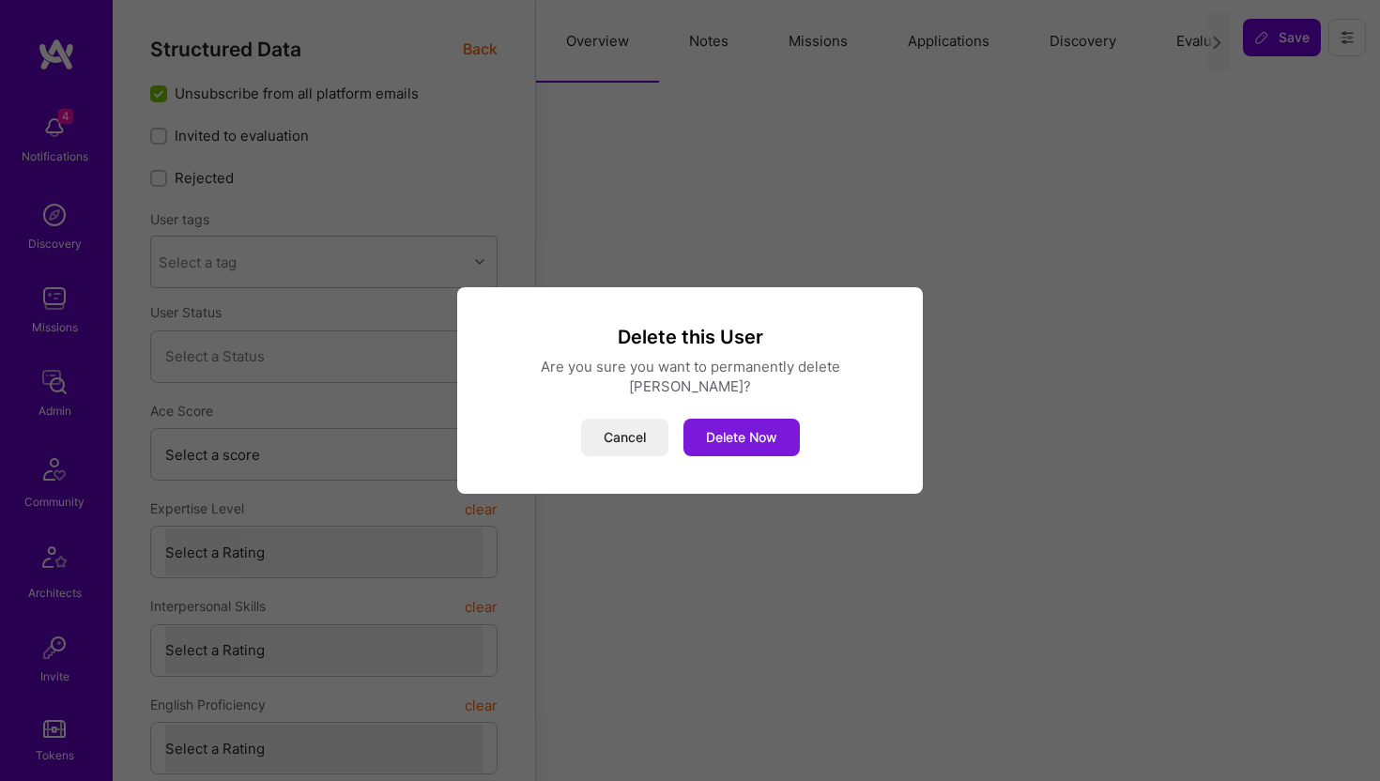
click at [740, 438] on button "Delete Now" at bounding box center [741, 438] width 116 height 38
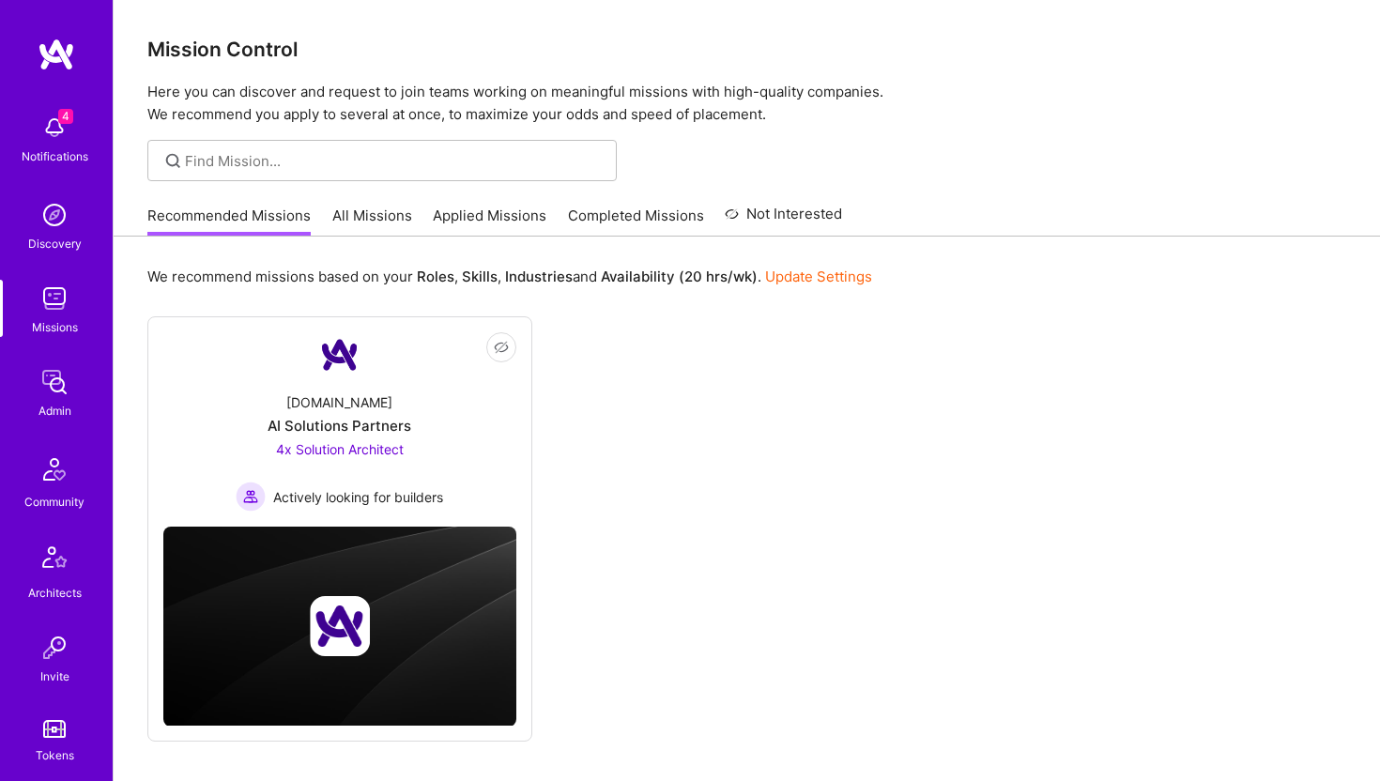
scroll to position [417, 0]
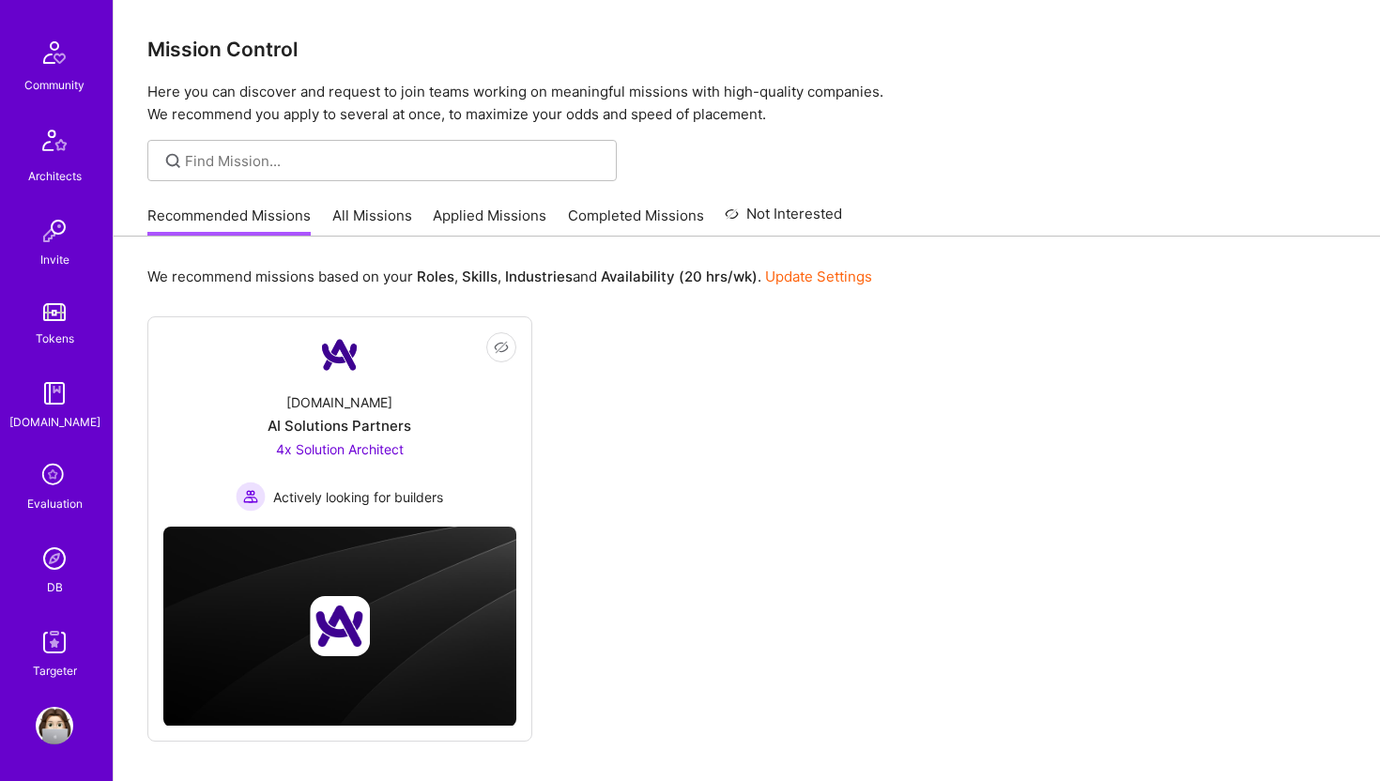
click at [59, 573] on img at bounding box center [55, 559] width 38 height 38
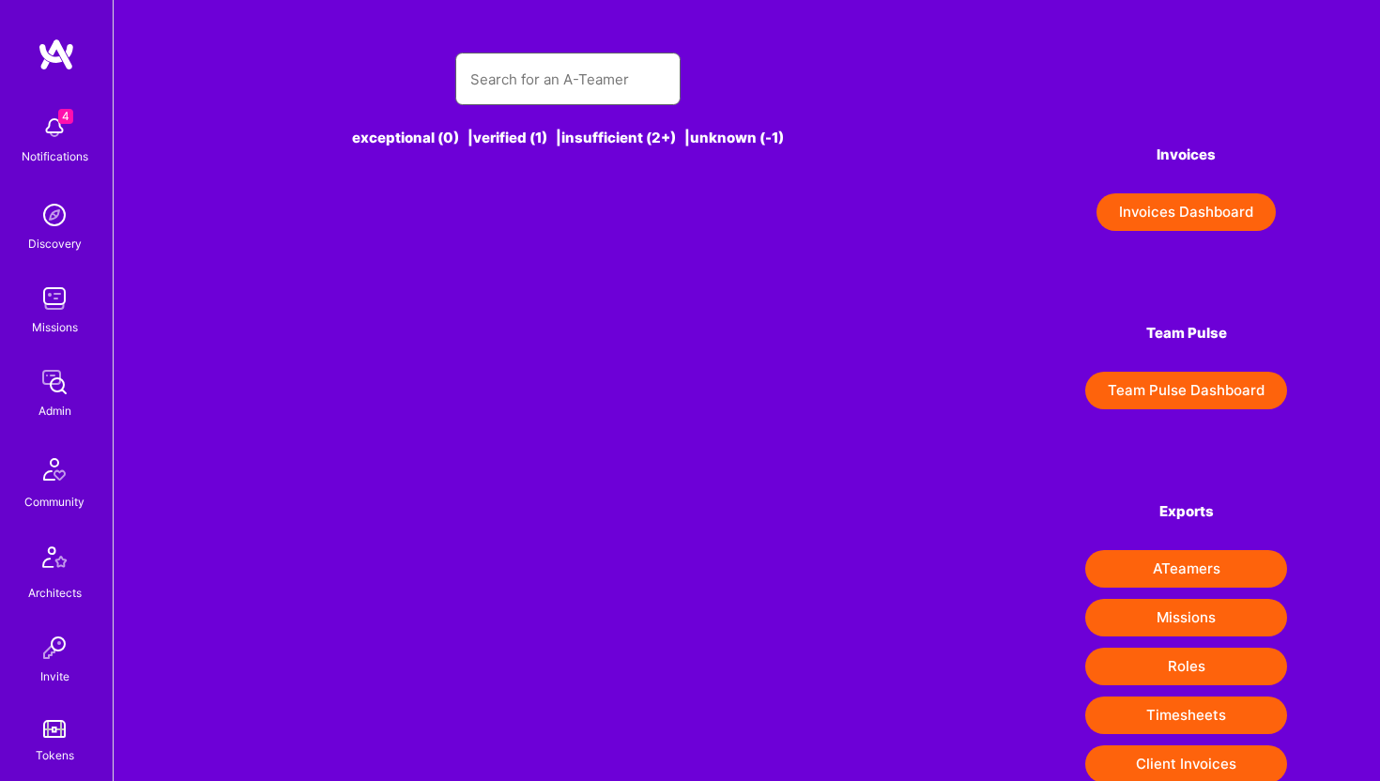
click at [565, 75] on input "text" at bounding box center [567, 79] width 195 height 48
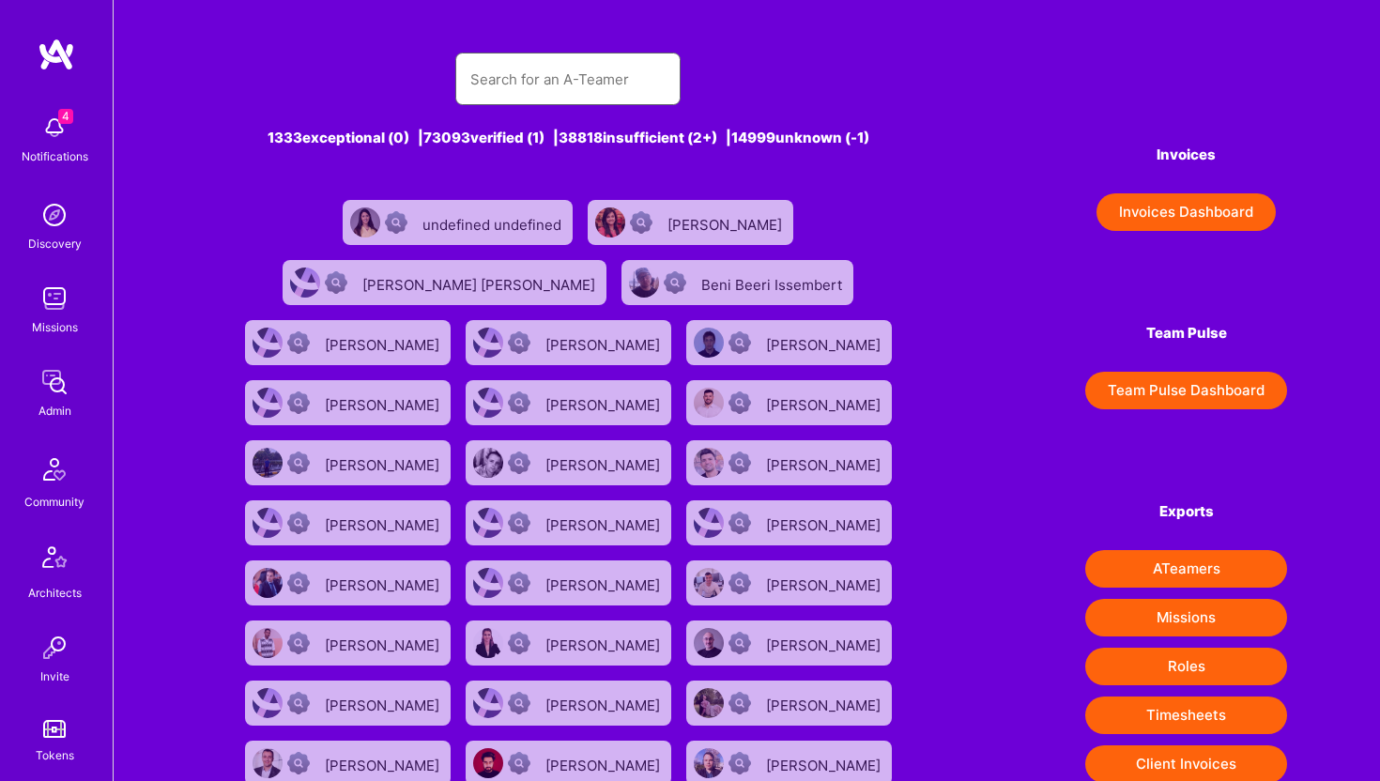
paste input "[EMAIL_ADDRESS][DOMAIN_NAME]"
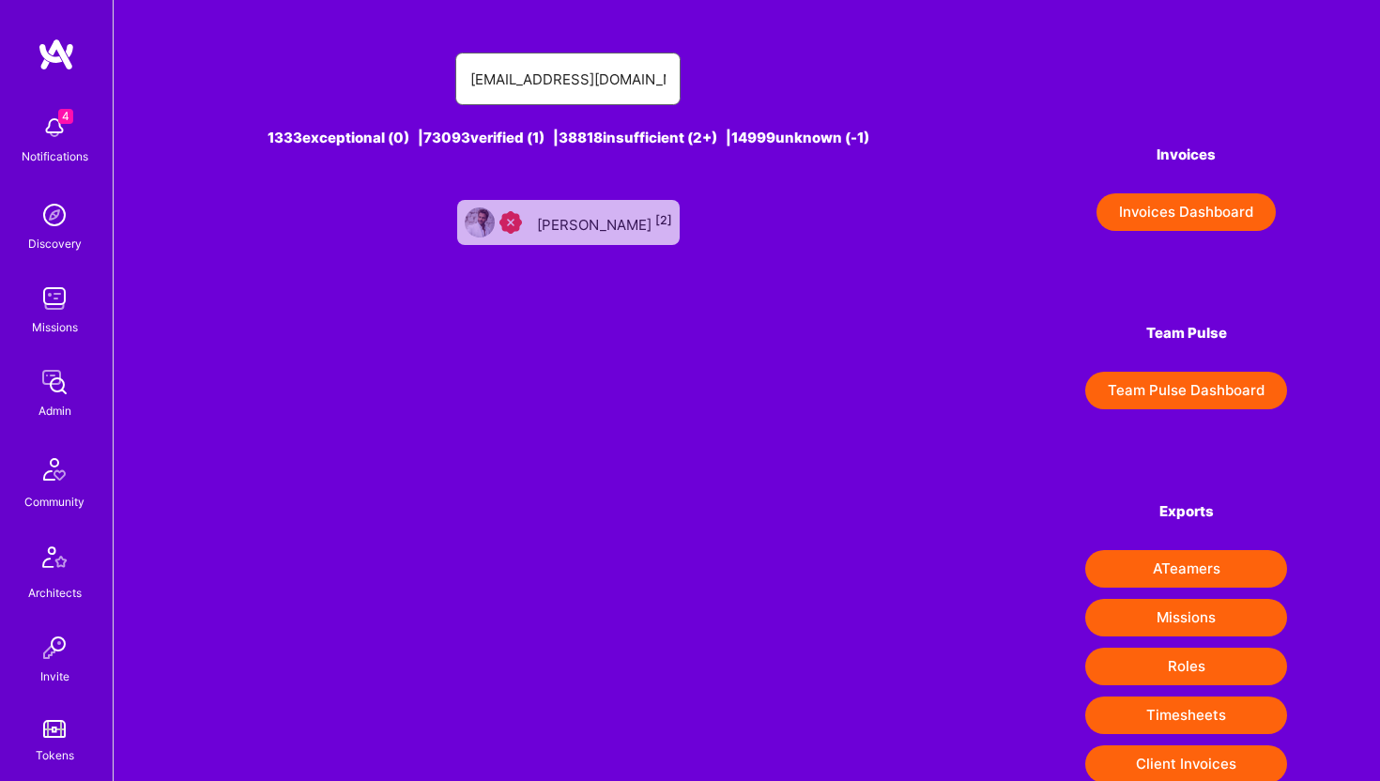
type input "[EMAIL_ADDRESS][DOMAIN_NAME]"
click at [597, 222] on div "[PERSON_NAME] [2]" at bounding box center [604, 222] width 135 height 24
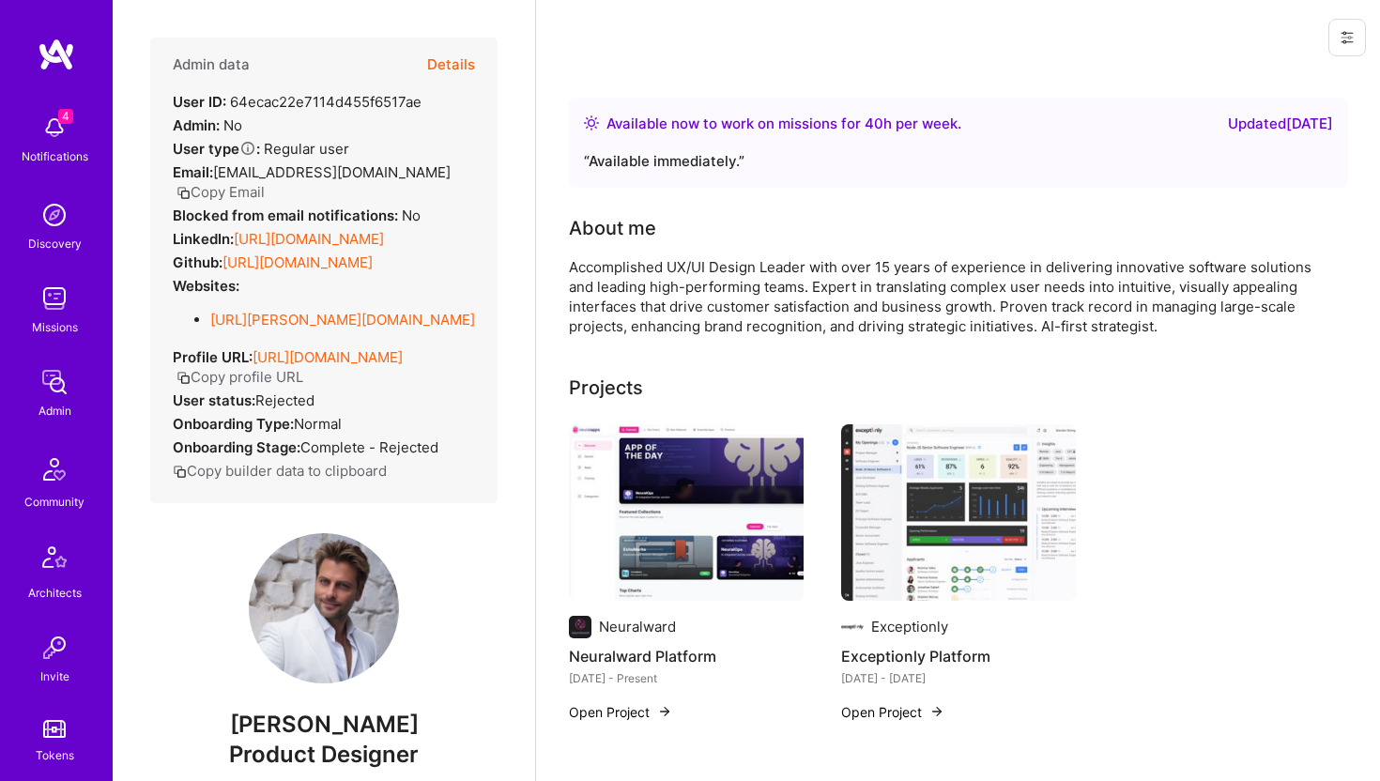
click at [442, 57] on button "Details" at bounding box center [451, 65] width 48 height 54
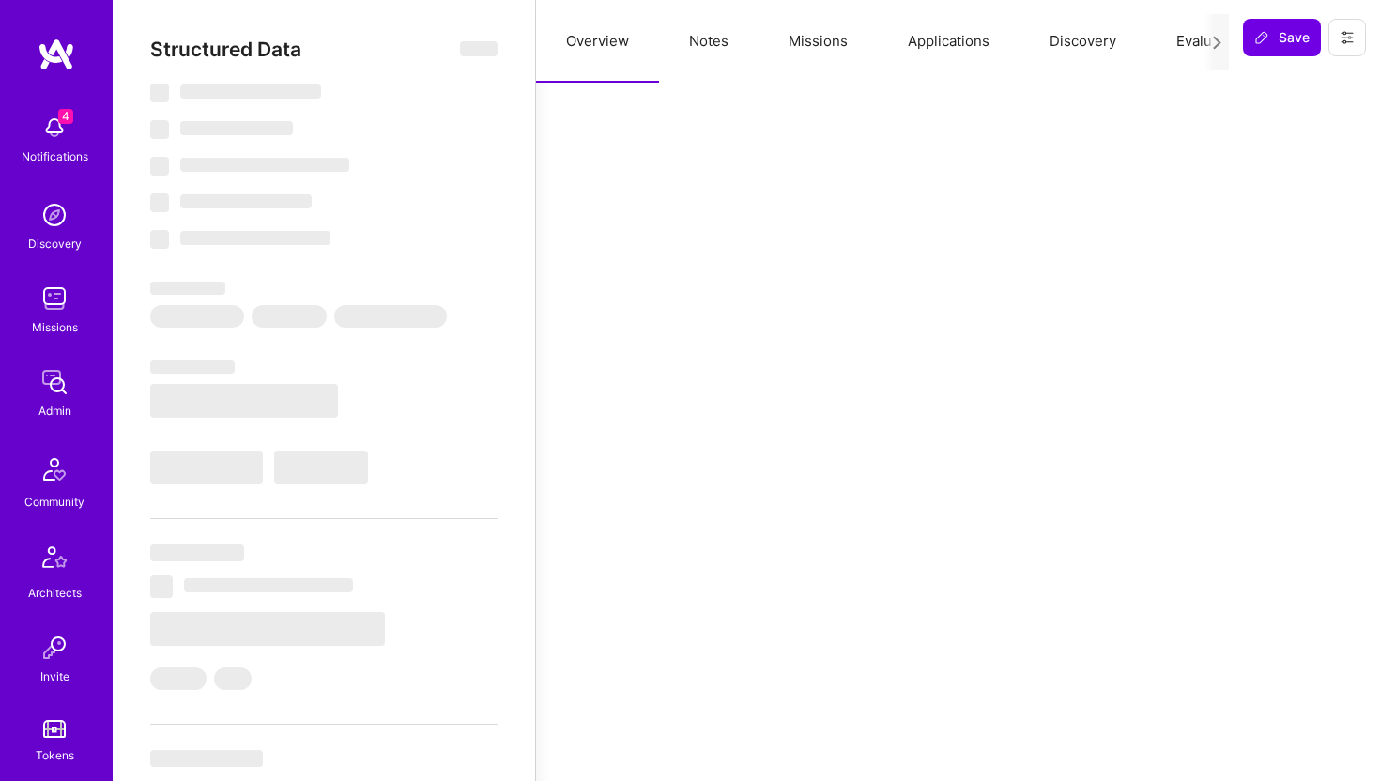
select select "Right Now"
select select "Insufficient"
select select "US"
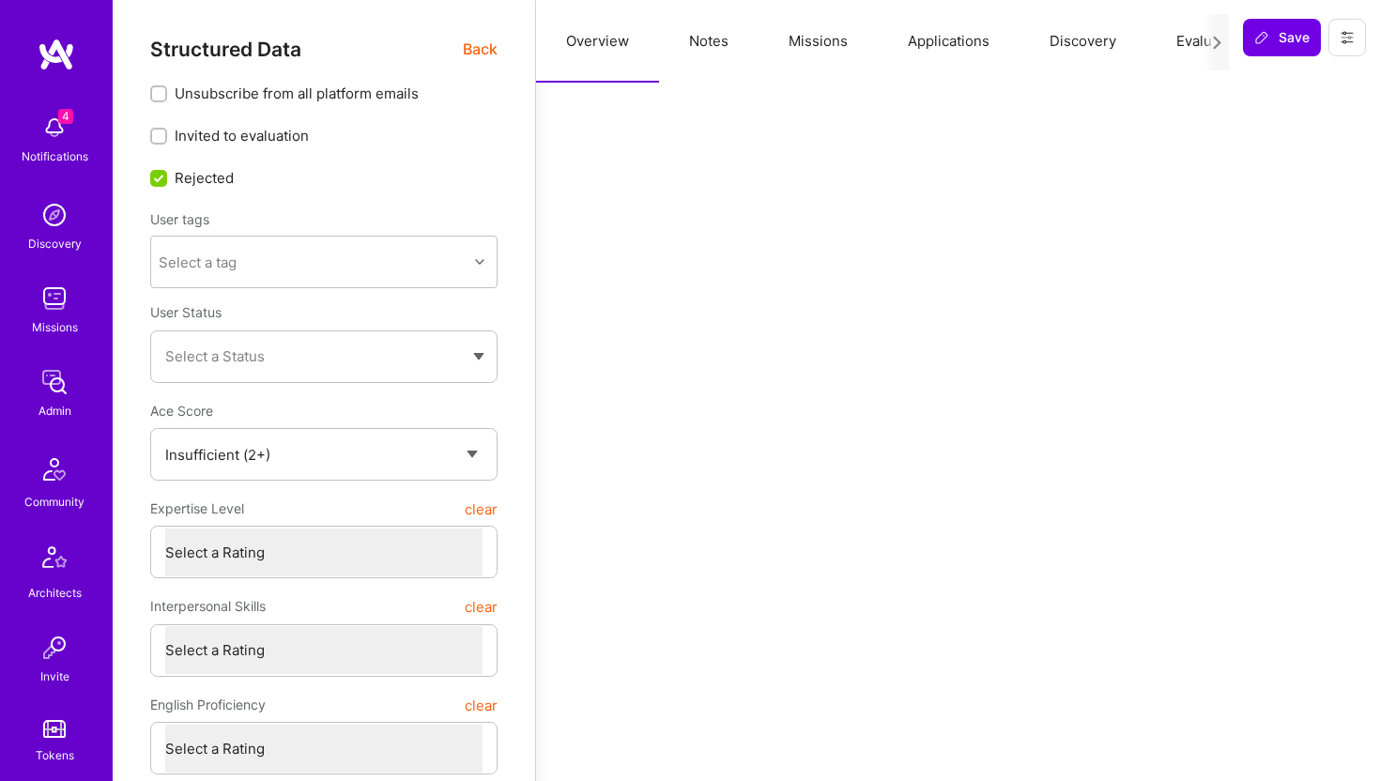
click at [721, 47] on button "Notes" at bounding box center [708, 41] width 99 height 83
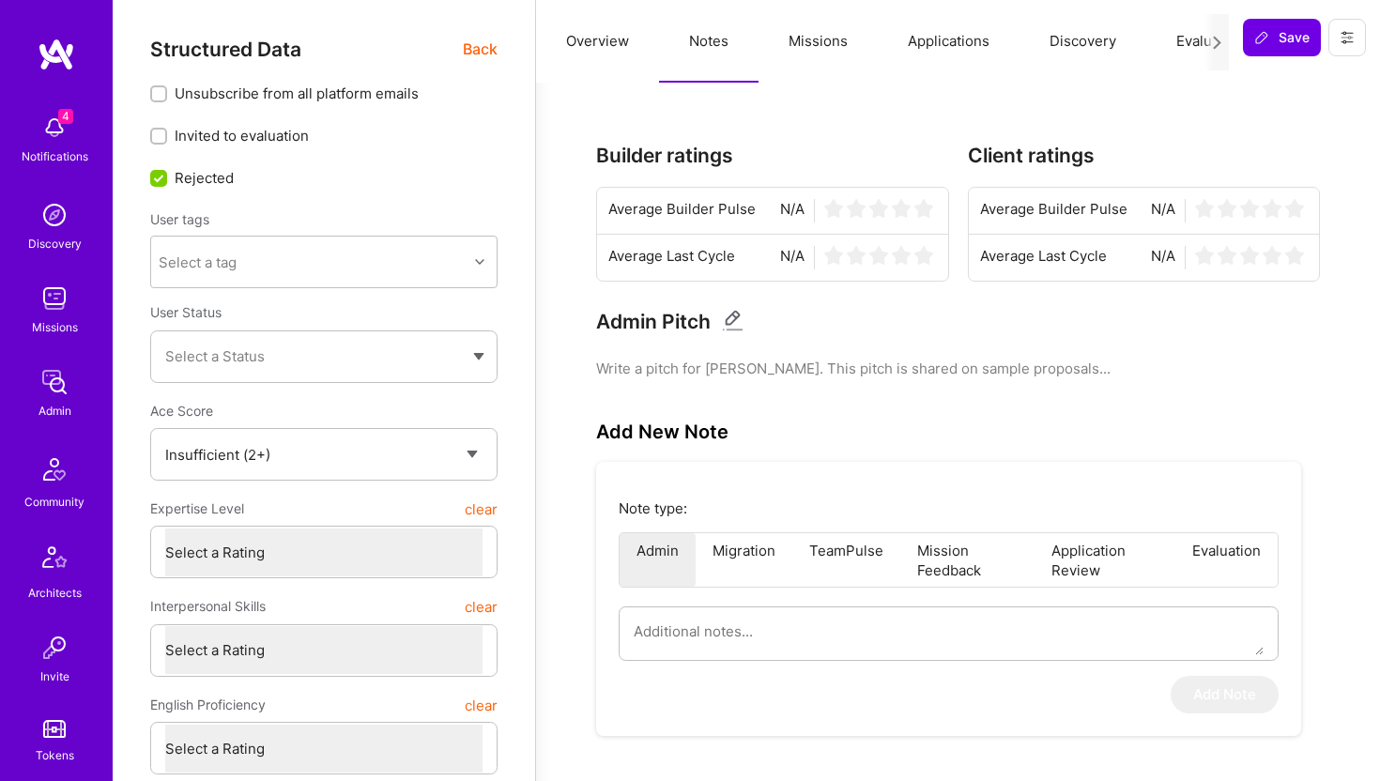
click at [488, 50] on span "Back" at bounding box center [480, 49] width 35 height 23
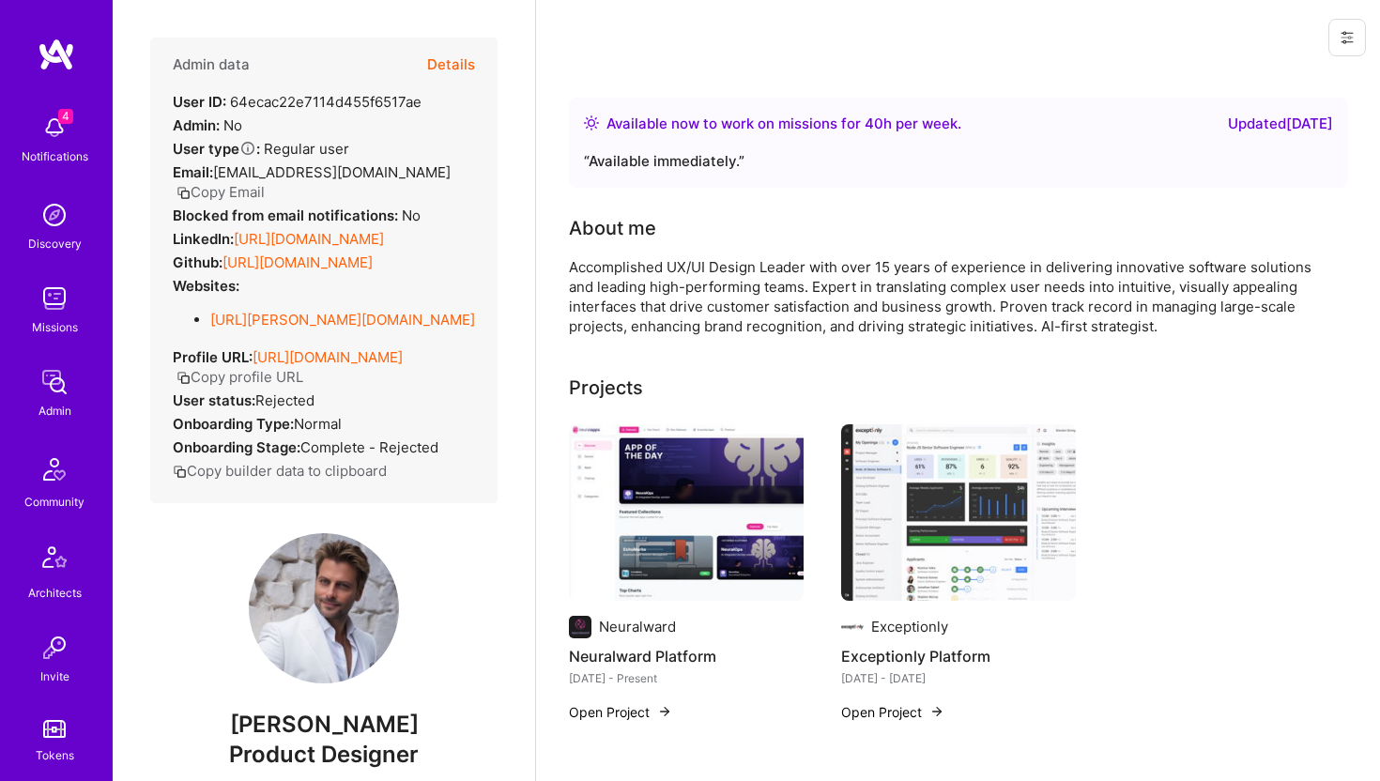
click at [454, 76] on button "Details" at bounding box center [451, 65] width 48 height 54
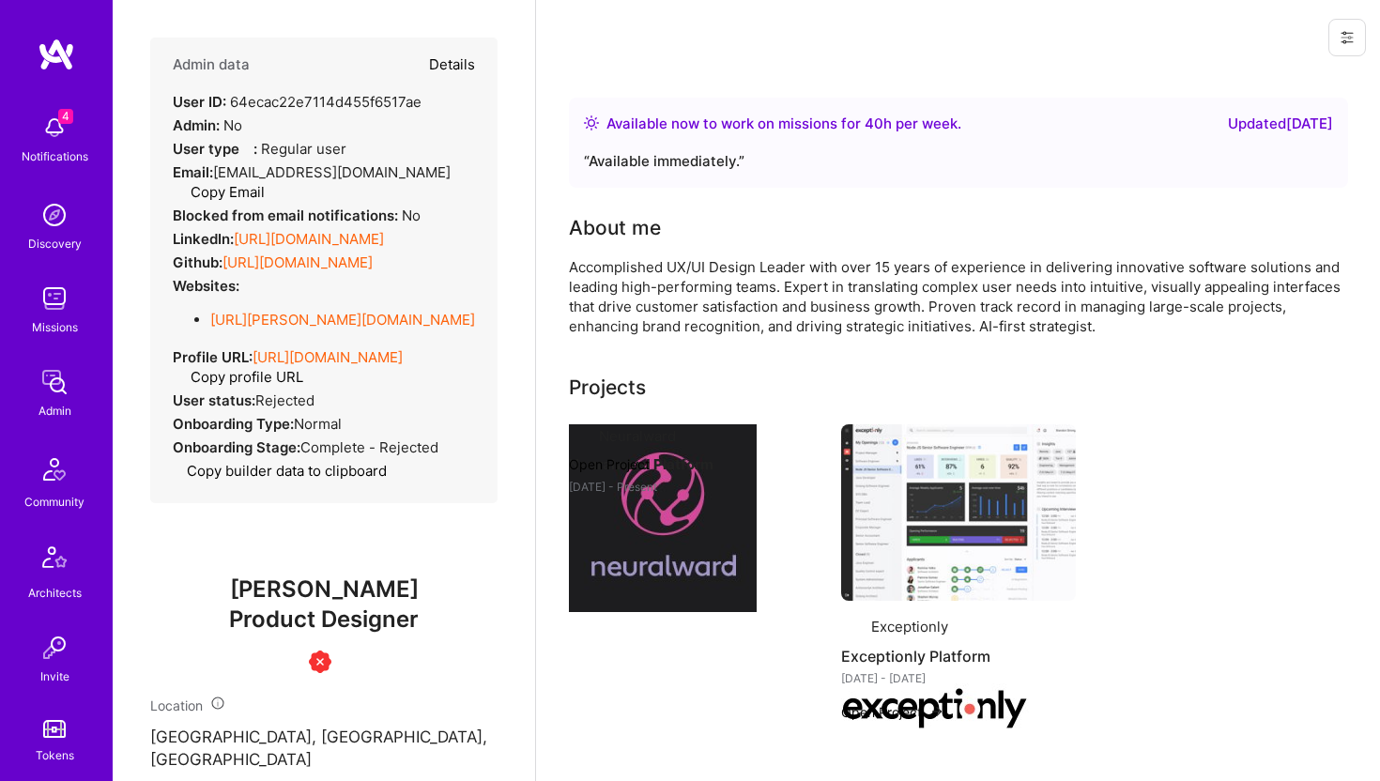
type textarea "x"
select select "Insufficient"
select select "US"
select select "Right Now"
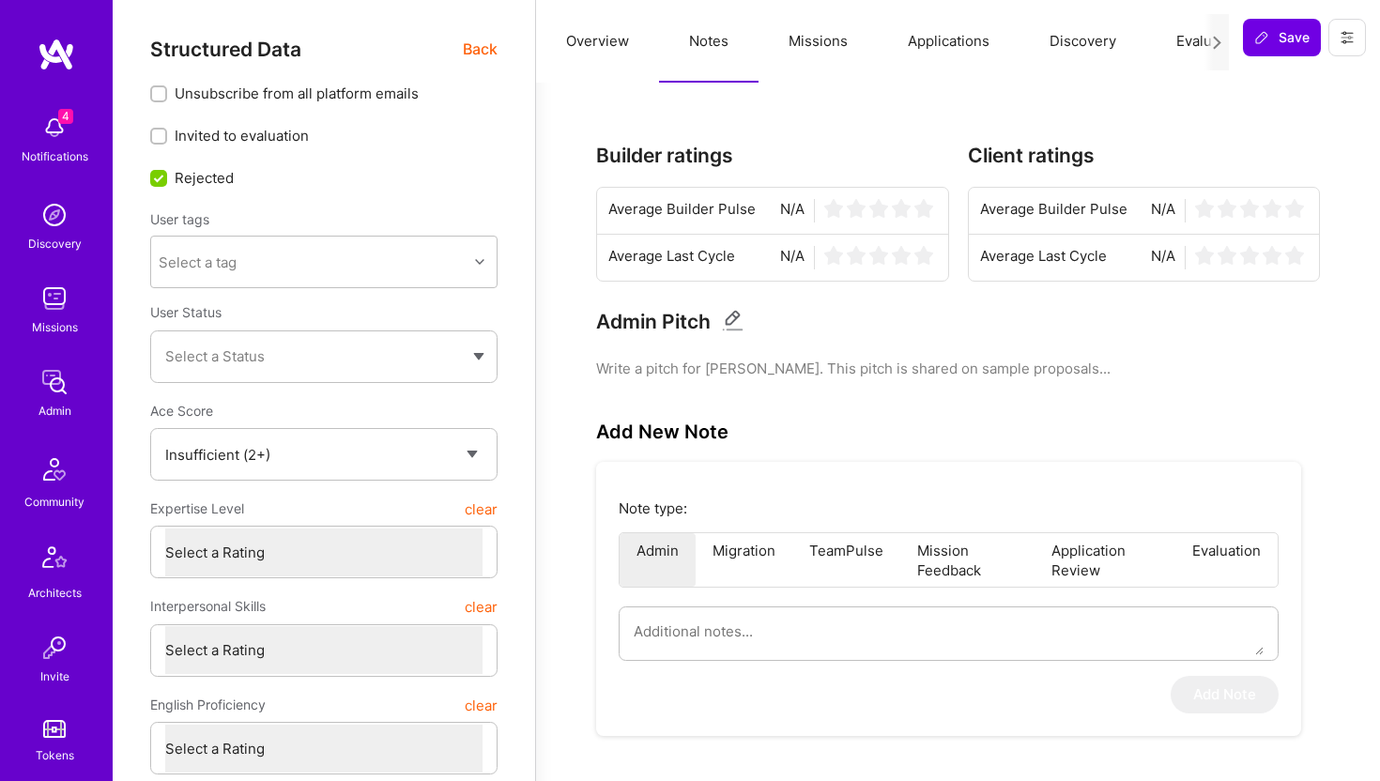
type textarea "x"
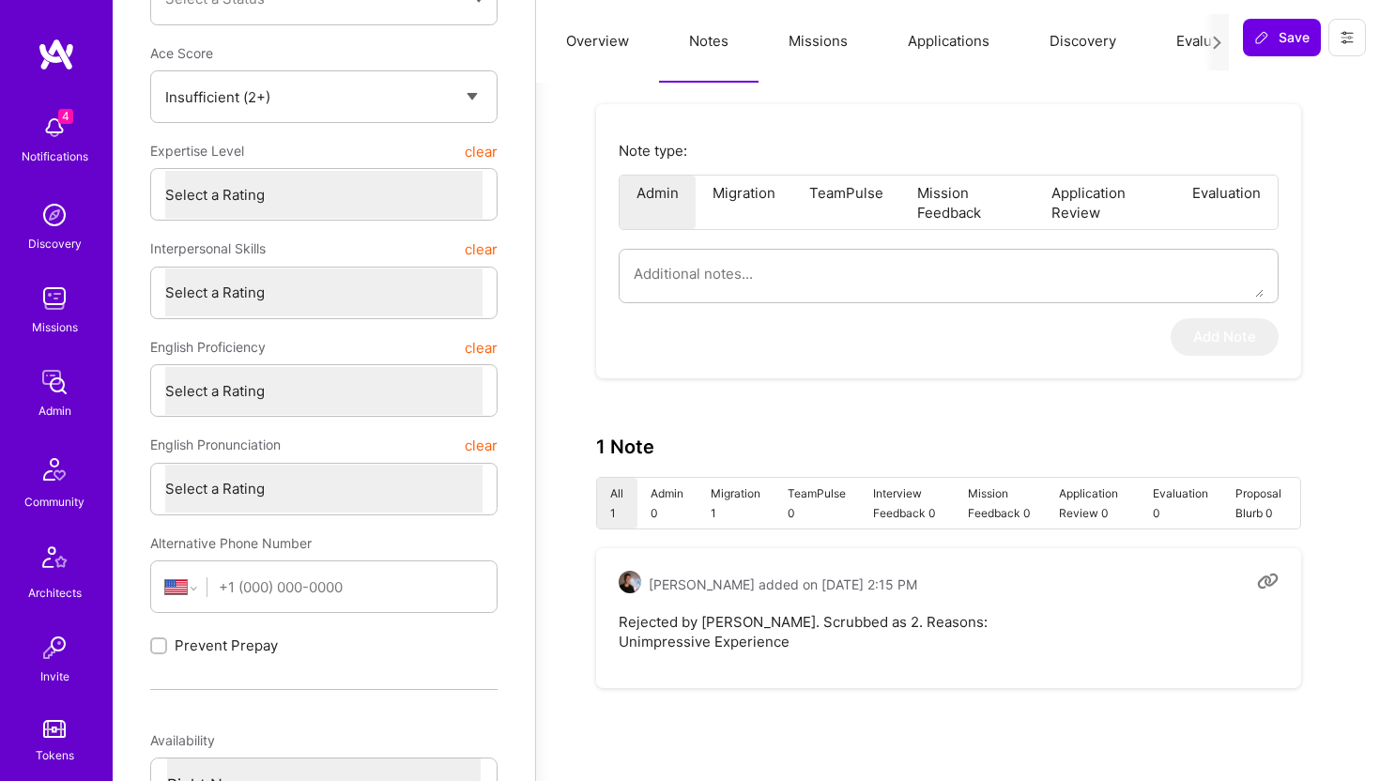
scroll to position [541, 0]
